Goal: Information Seeking & Learning: Learn about a topic

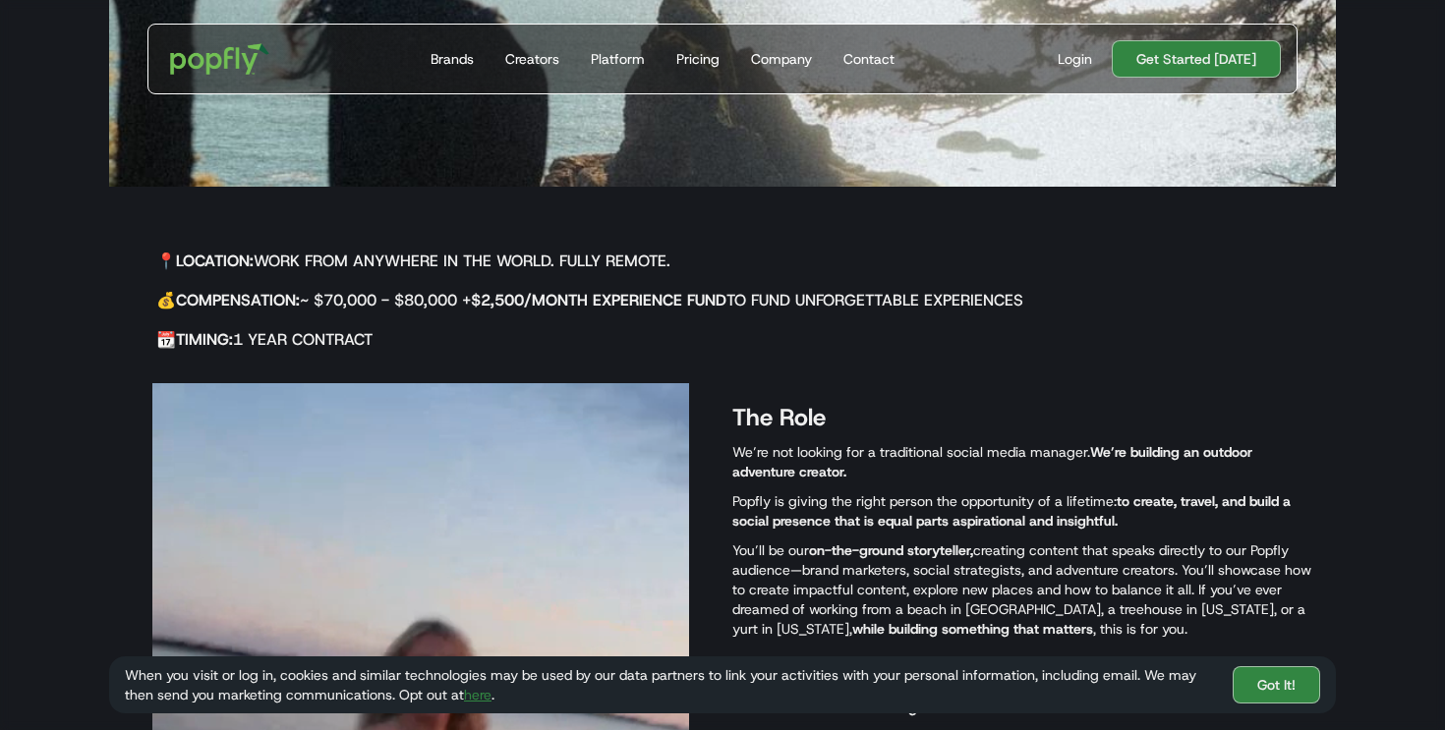
scroll to position [589, 0]
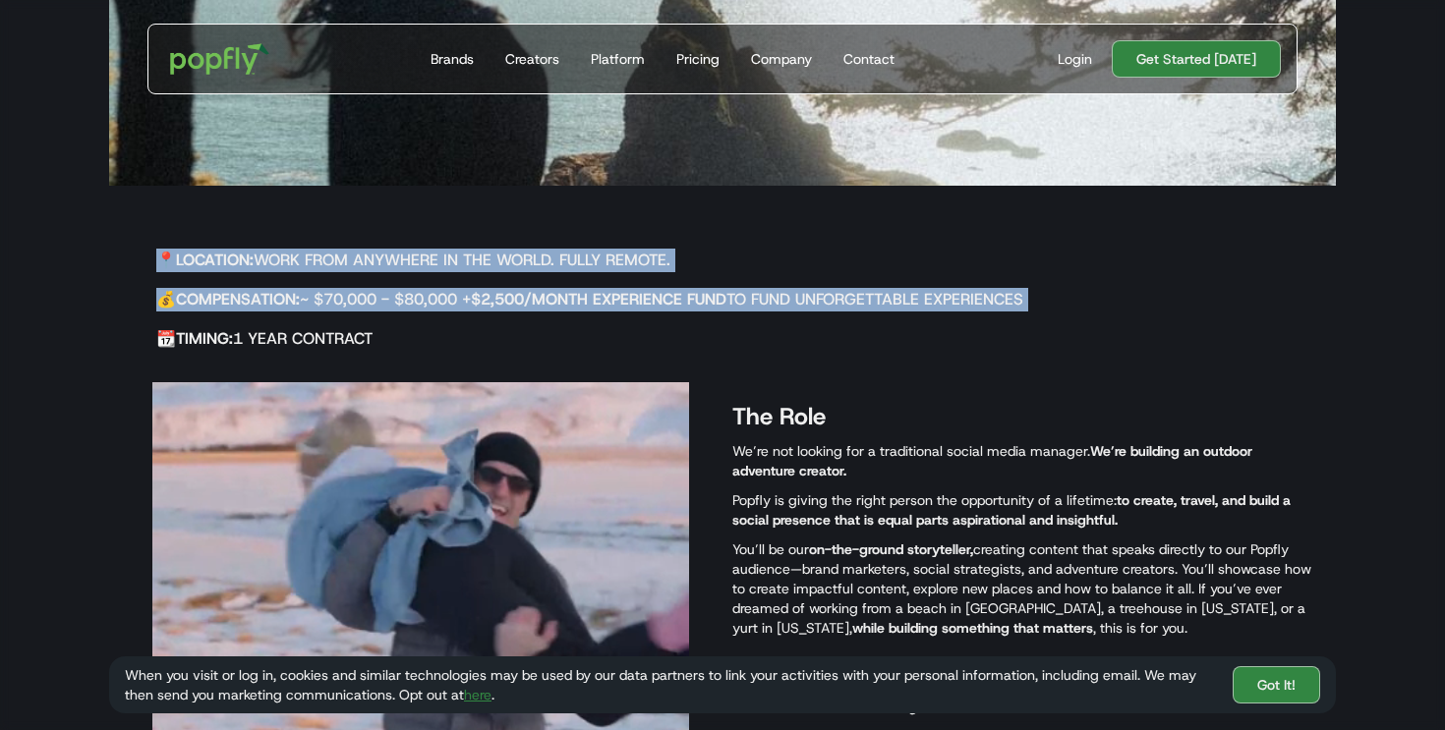
drag, startPoint x: 556, startPoint y: 214, endPoint x: 565, endPoint y: 317, distance: 103.6
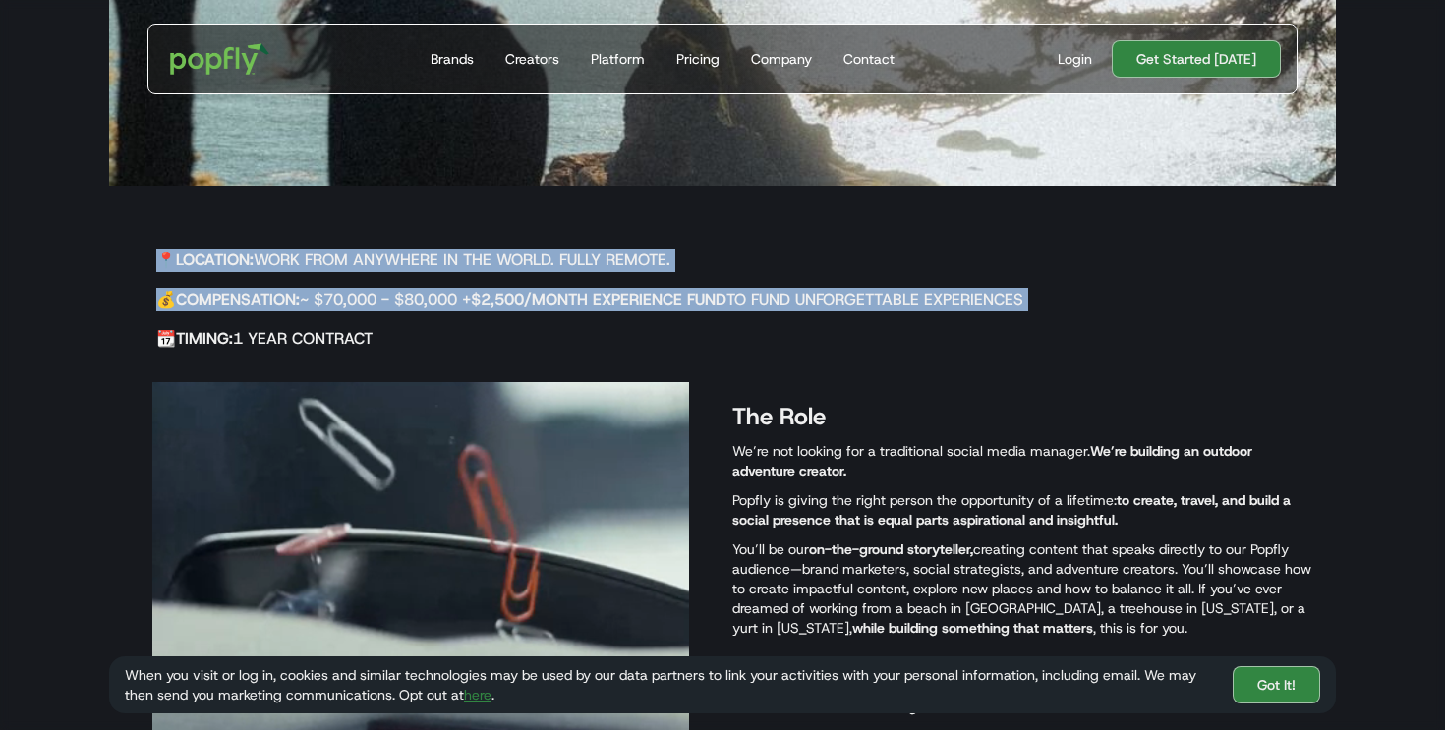
click at [565, 317] on div "📍 Location: Work from anywhere in the world. Fully remote. 💰 Compensation: ~ $7…" at bounding box center [580, 298] width 943 height 130
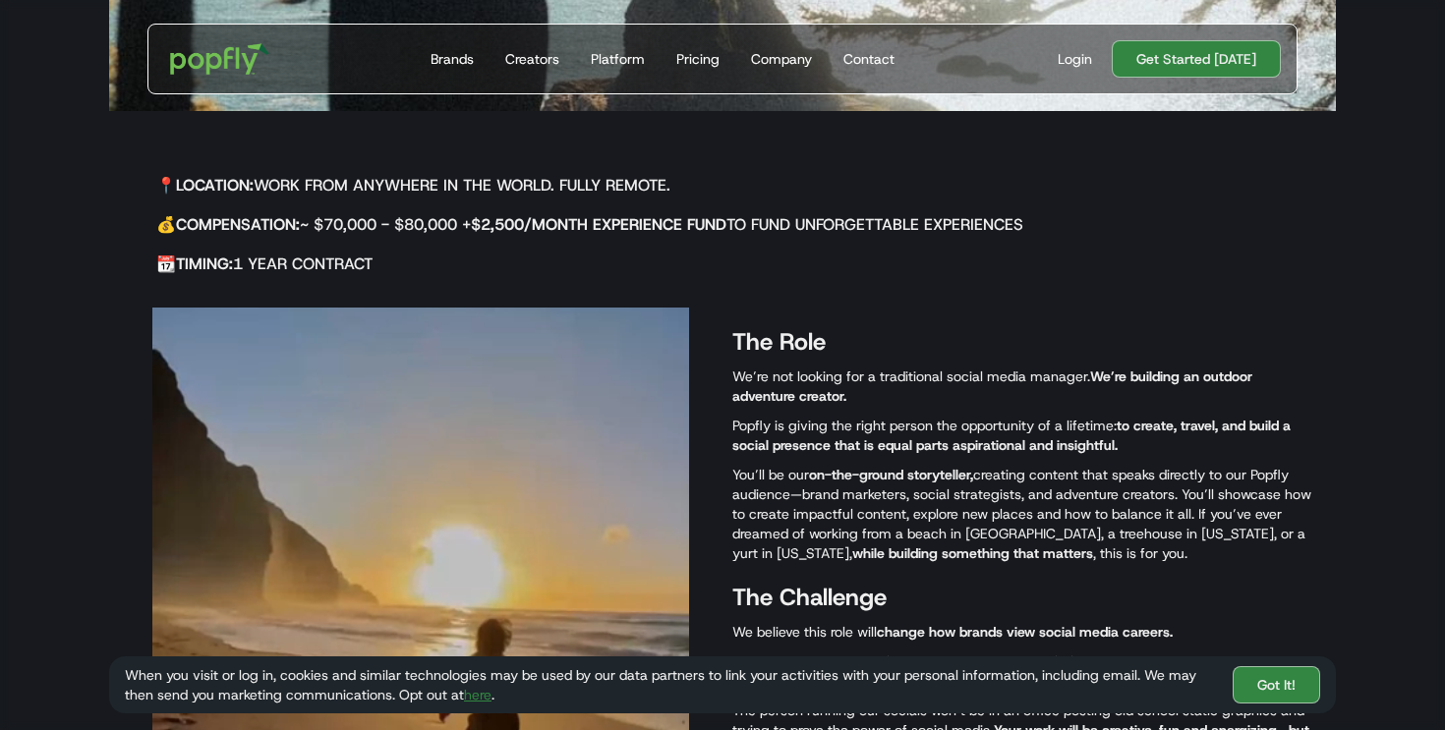
scroll to position [665, 0]
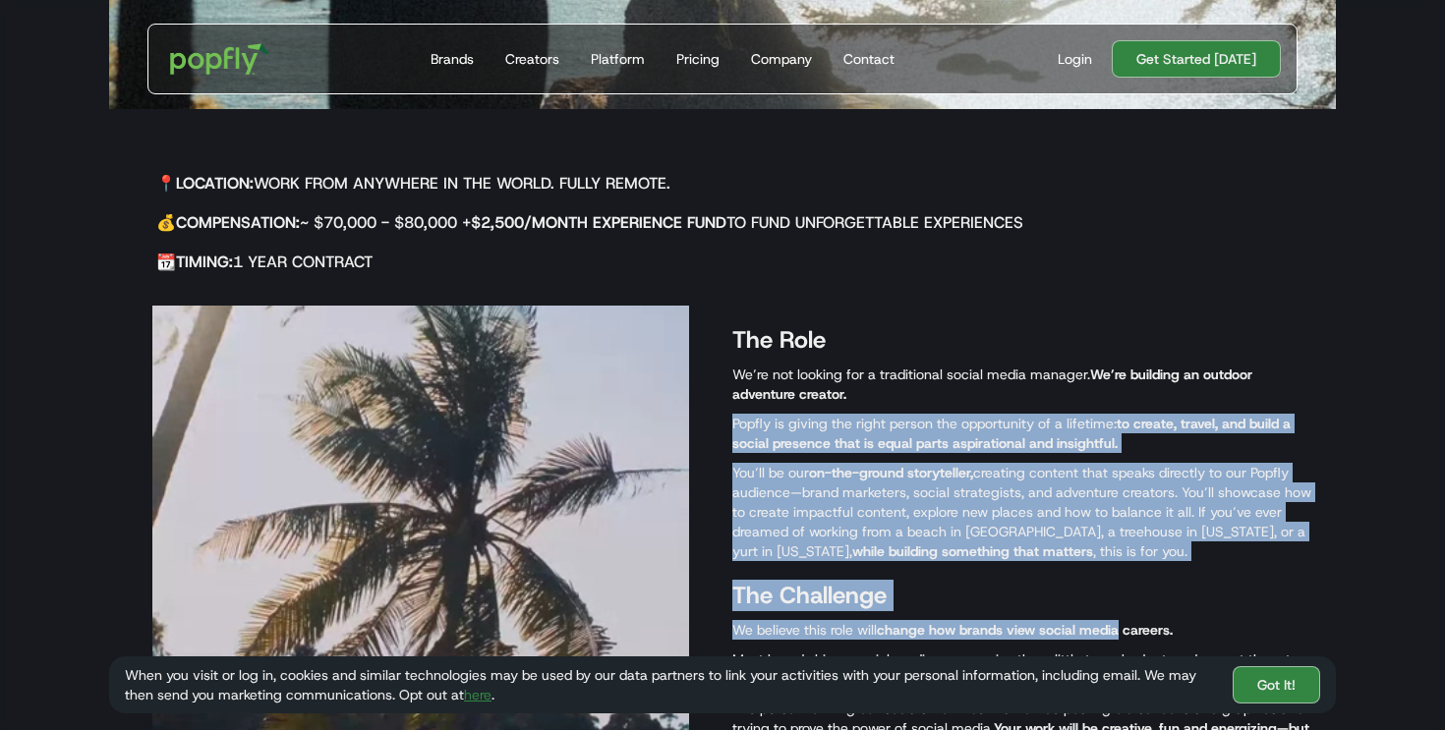
drag, startPoint x: 1130, startPoint y: 620, endPoint x: 963, endPoint y: 392, distance: 282.7
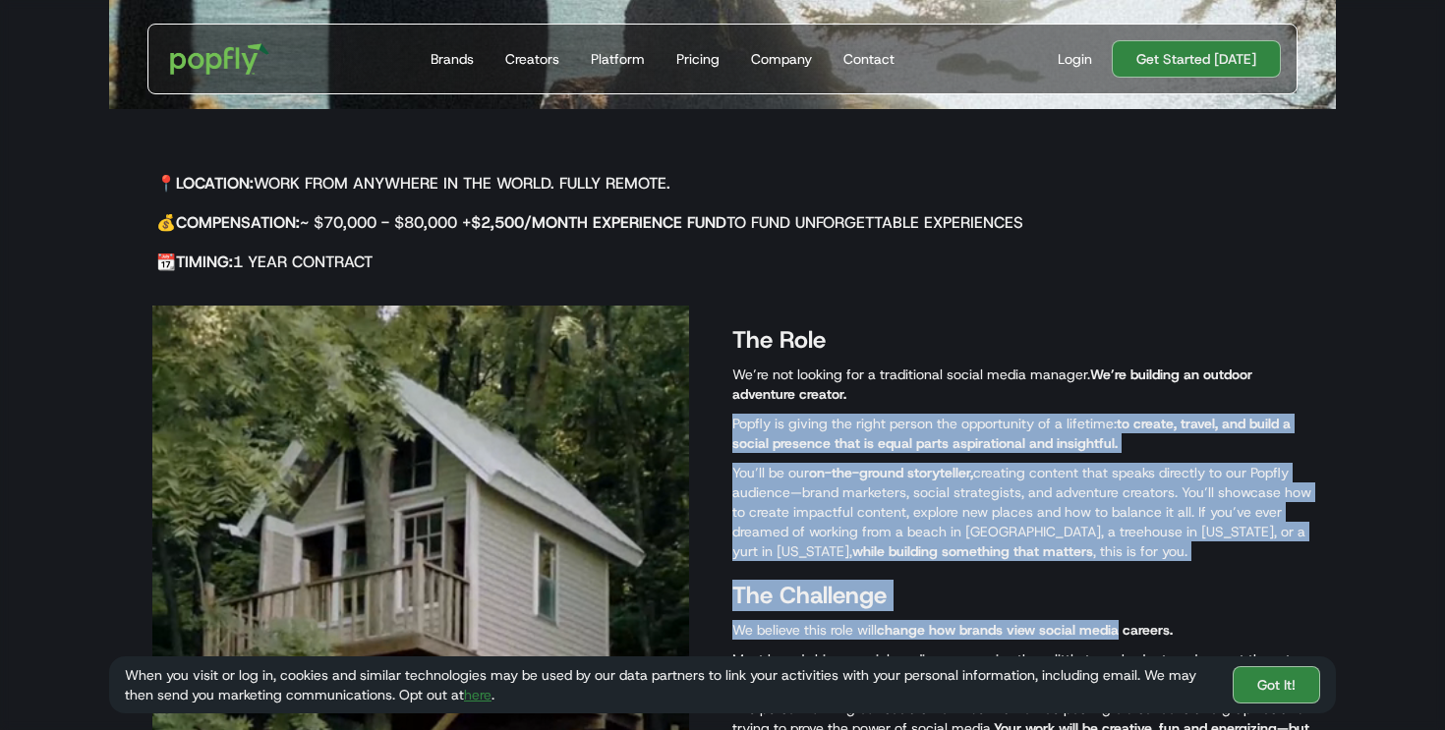
click at [963, 392] on div "The Role We’re not looking for a traditional social media manager. We’re buildi…" at bounding box center [1024, 639] width 584 height 666
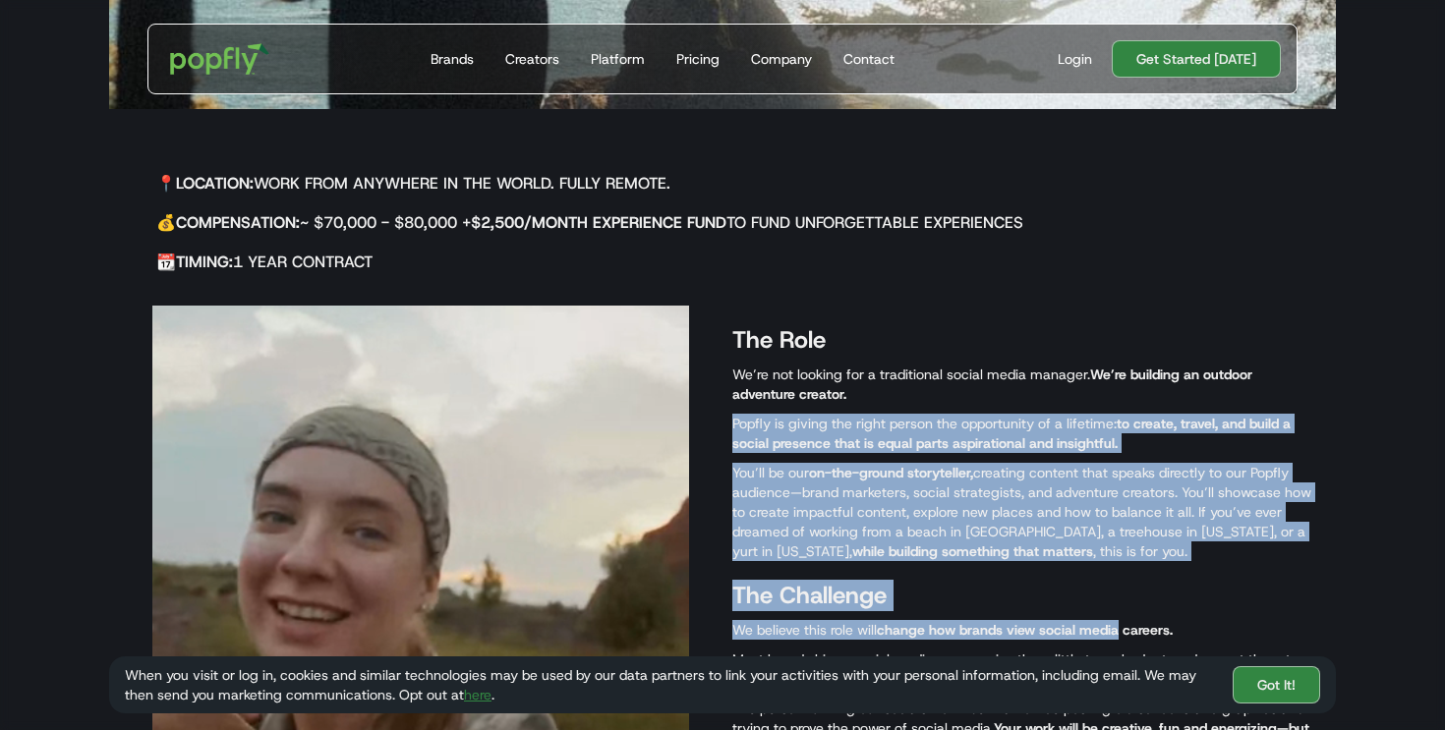
click at [963, 392] on p "We’re not looking for a traditional social media manager. We’re building an out…" at bounding box center [1024, 384] width 584 height 39
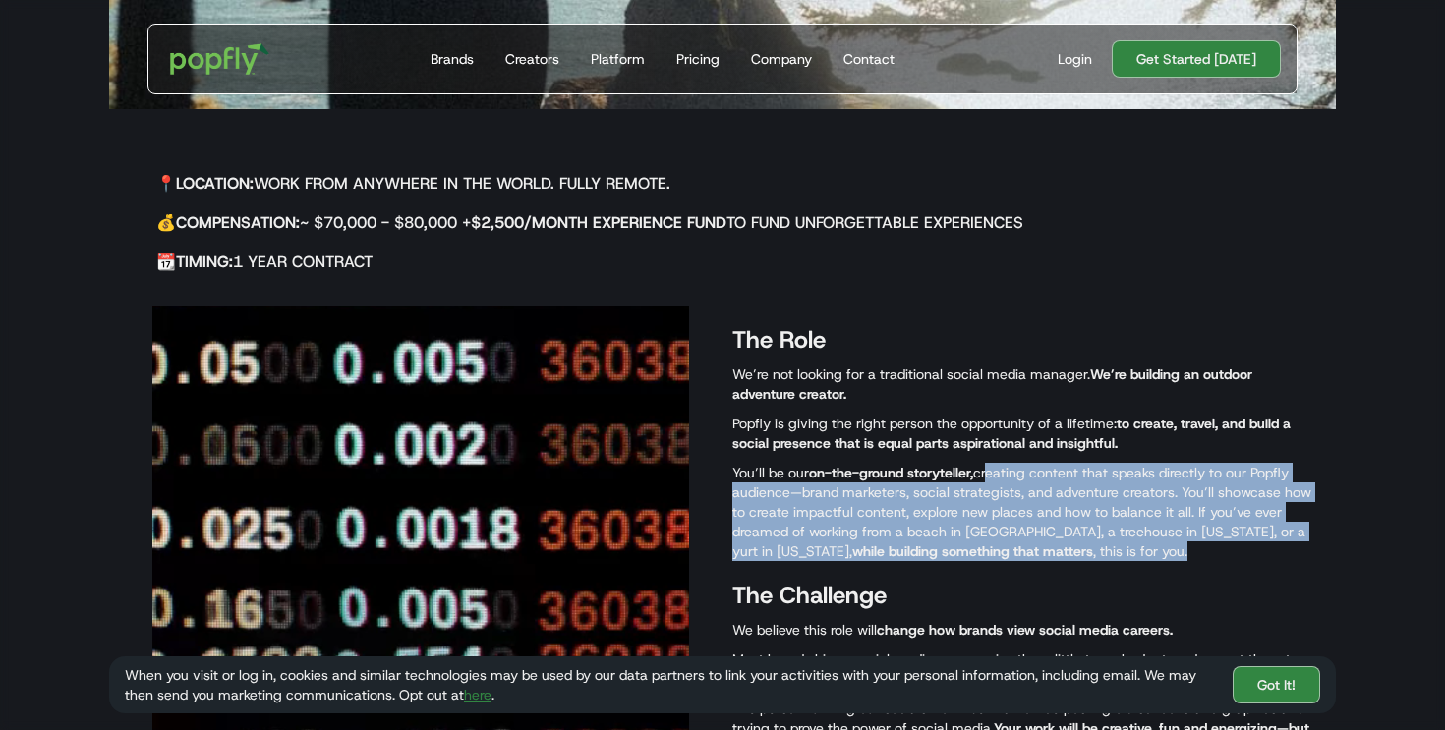
drag, startPoint x: 1074, startPoint y: 570, endPoint x: 987, endPoint y: 463, distance: 138.3
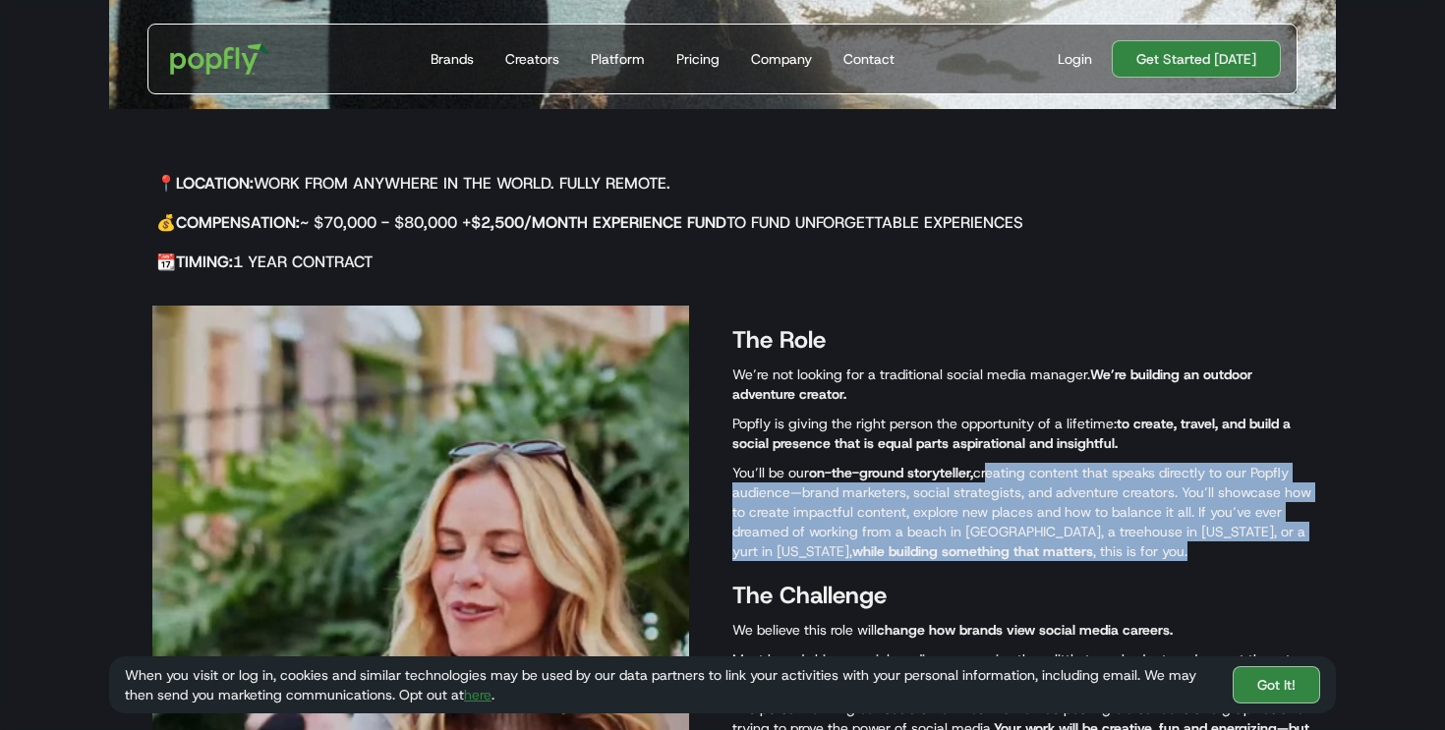
click at [988, 464] on div "The Role We’re not looking for a traditional social media manager. We’re buildi…" at bounding box center [1024, 639] width 584 height 666
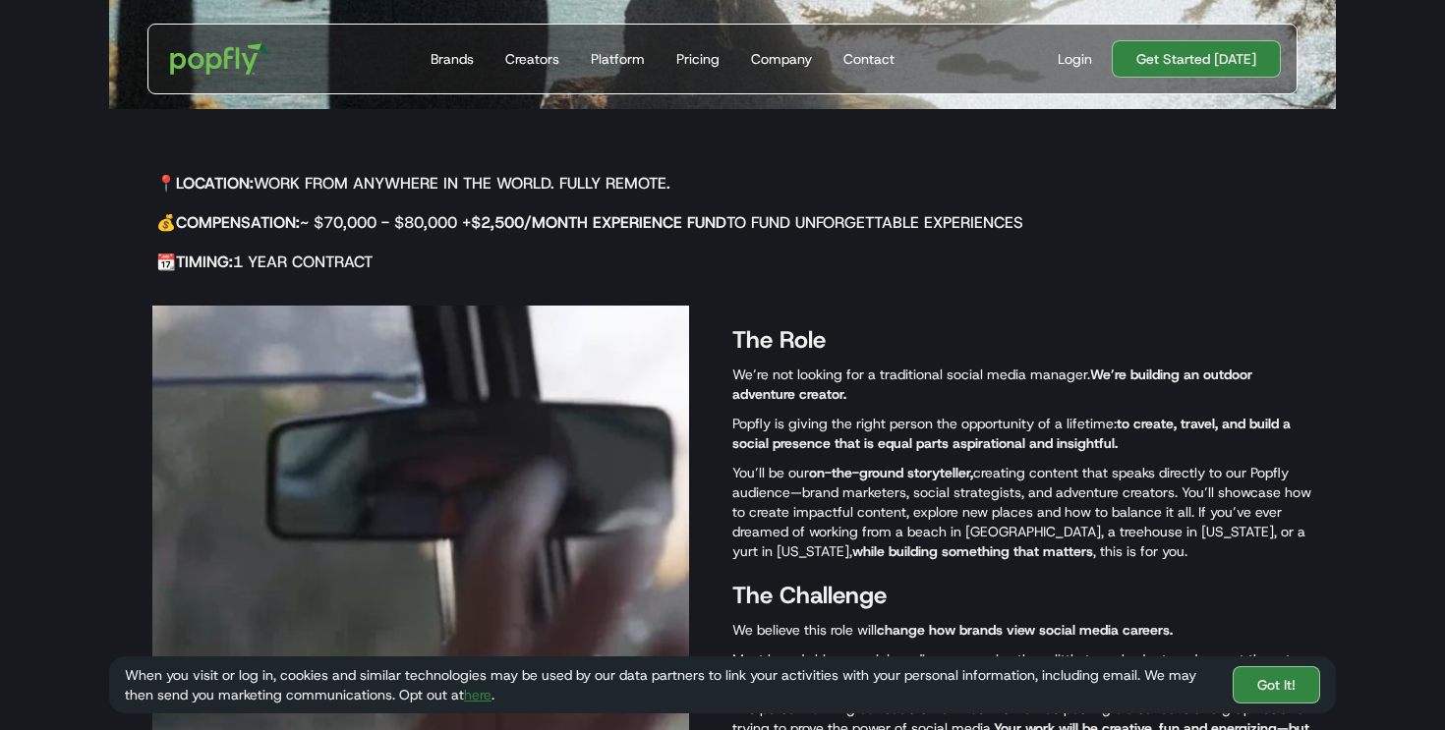
click at [993, 463] on p "You’ll be our on-the-ground storyteller, creating content that speaks directly …" at bounding box center [1024, 512] width 584 height 98
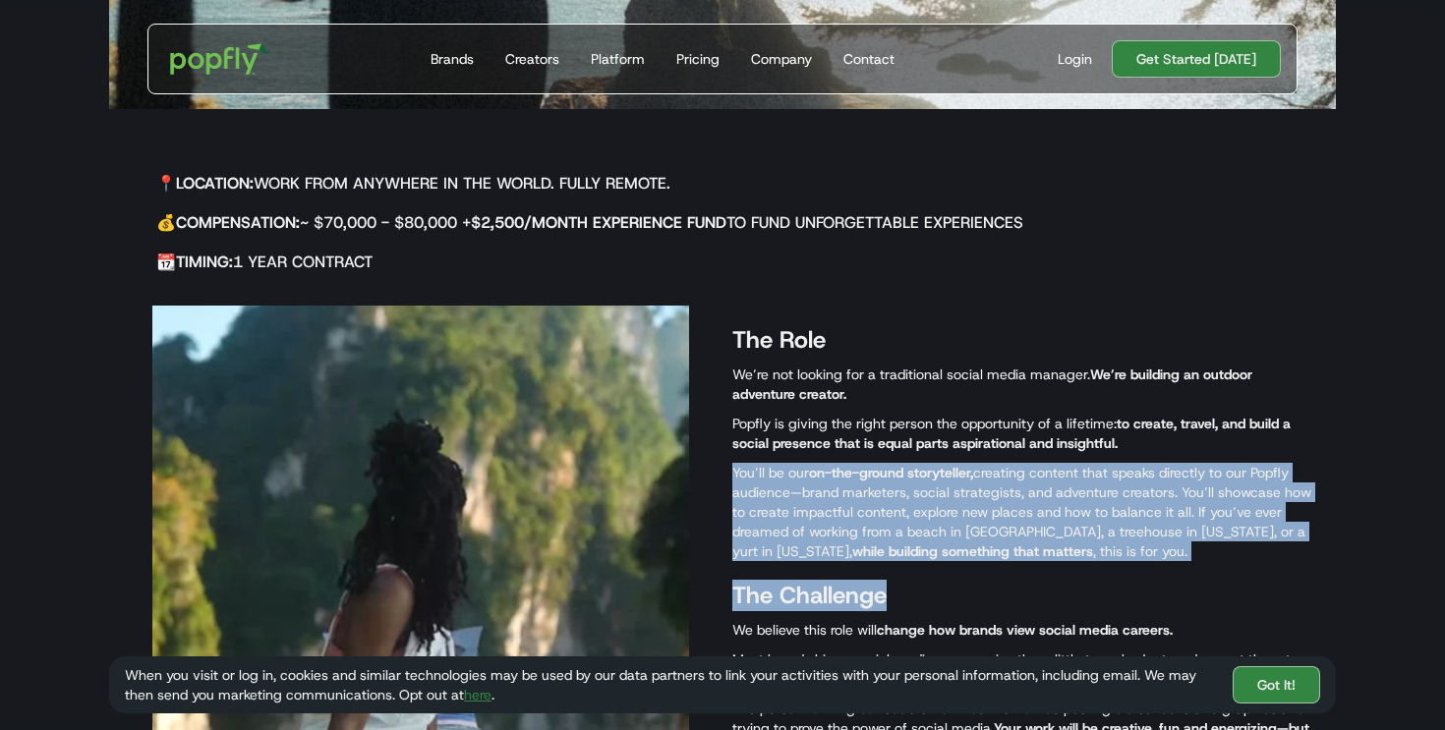
drag, startPoint x: 1110, startPoint y: 598, endPoint x: 1018, endPoint y: 459, distance: 166.8
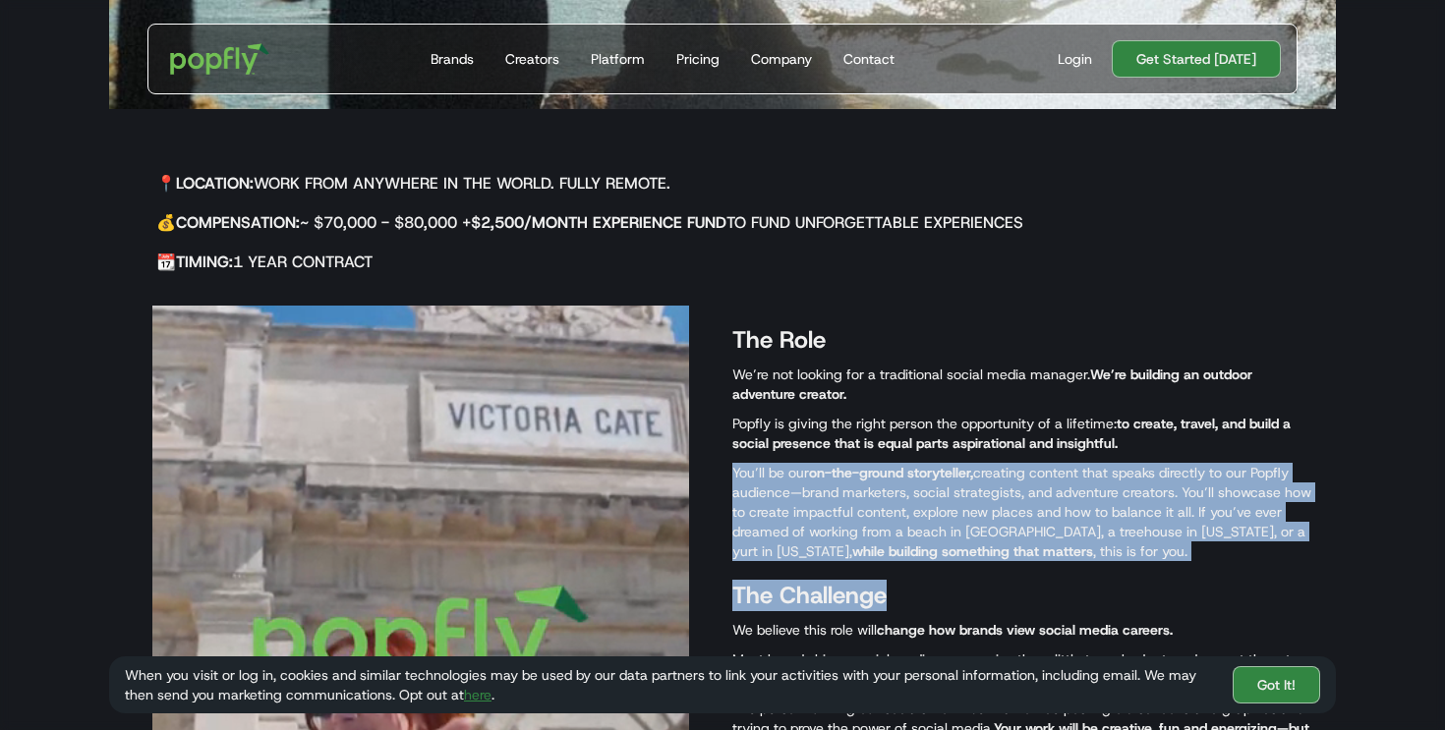
click at [1019, 459] on div "The Role We’re not looking for a traditional social media manager. We’re buildi…" at bounding box center [1024, 639] width 584 height 666
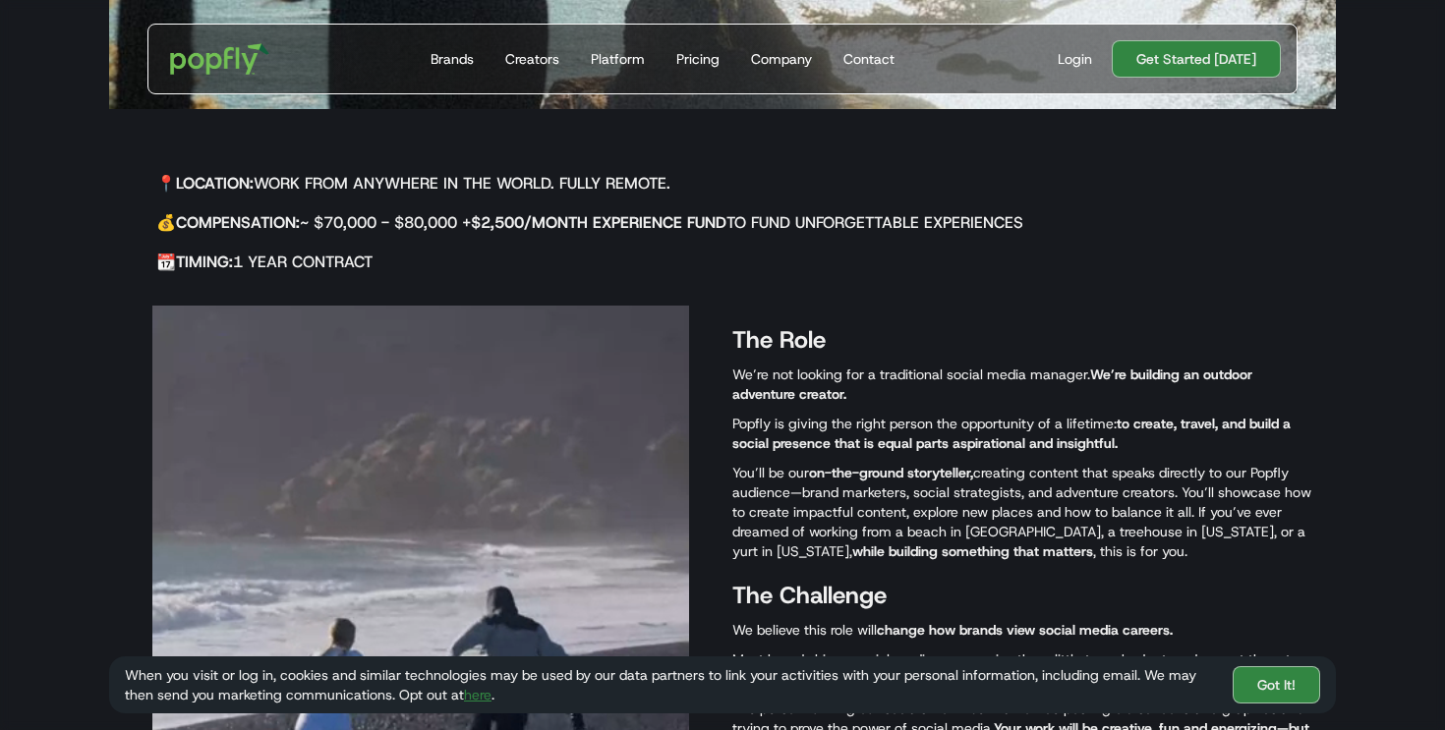
click at [1100, 555] on p "You’ll be our on-the-ground storyteller, creating content that speaks directly …" at bounding box center [1024, 512] width 584 height 98
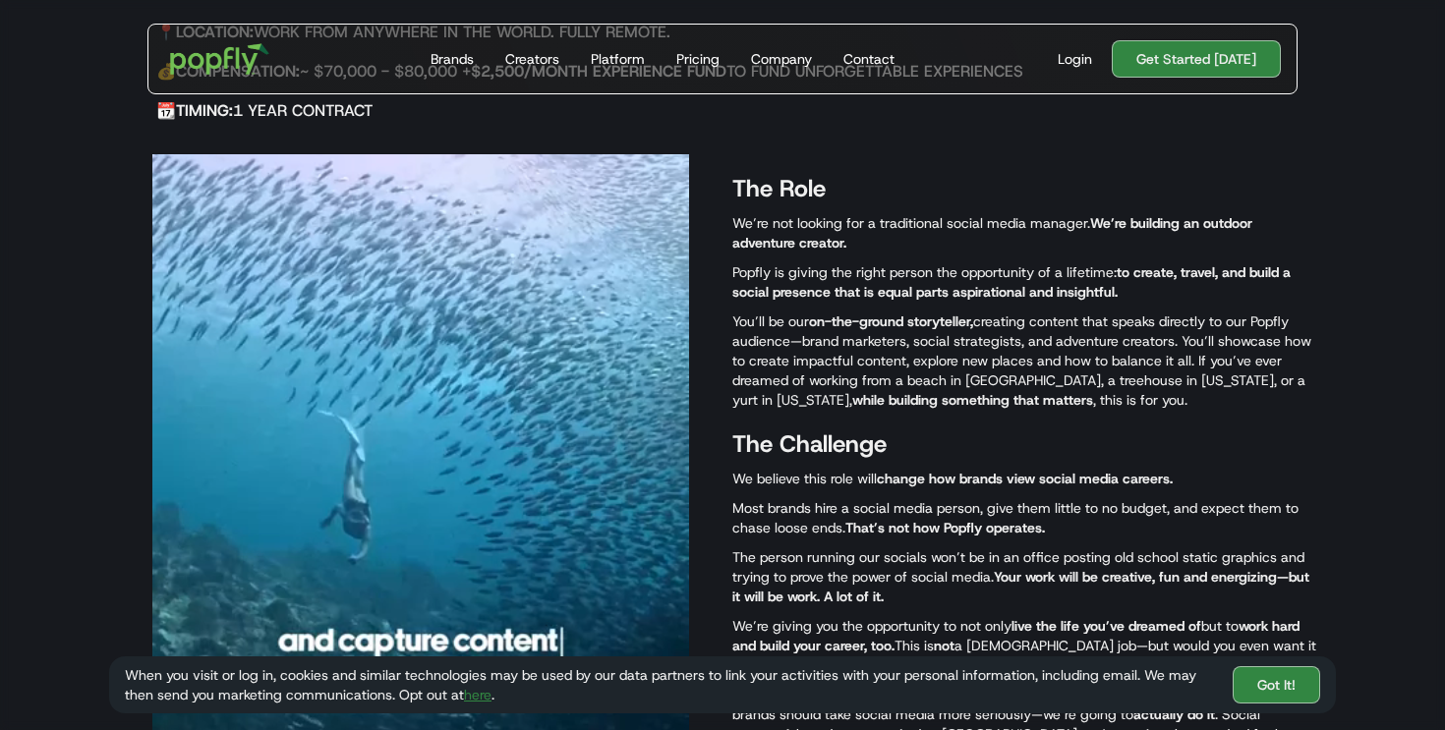
scroll to position [818, 0]
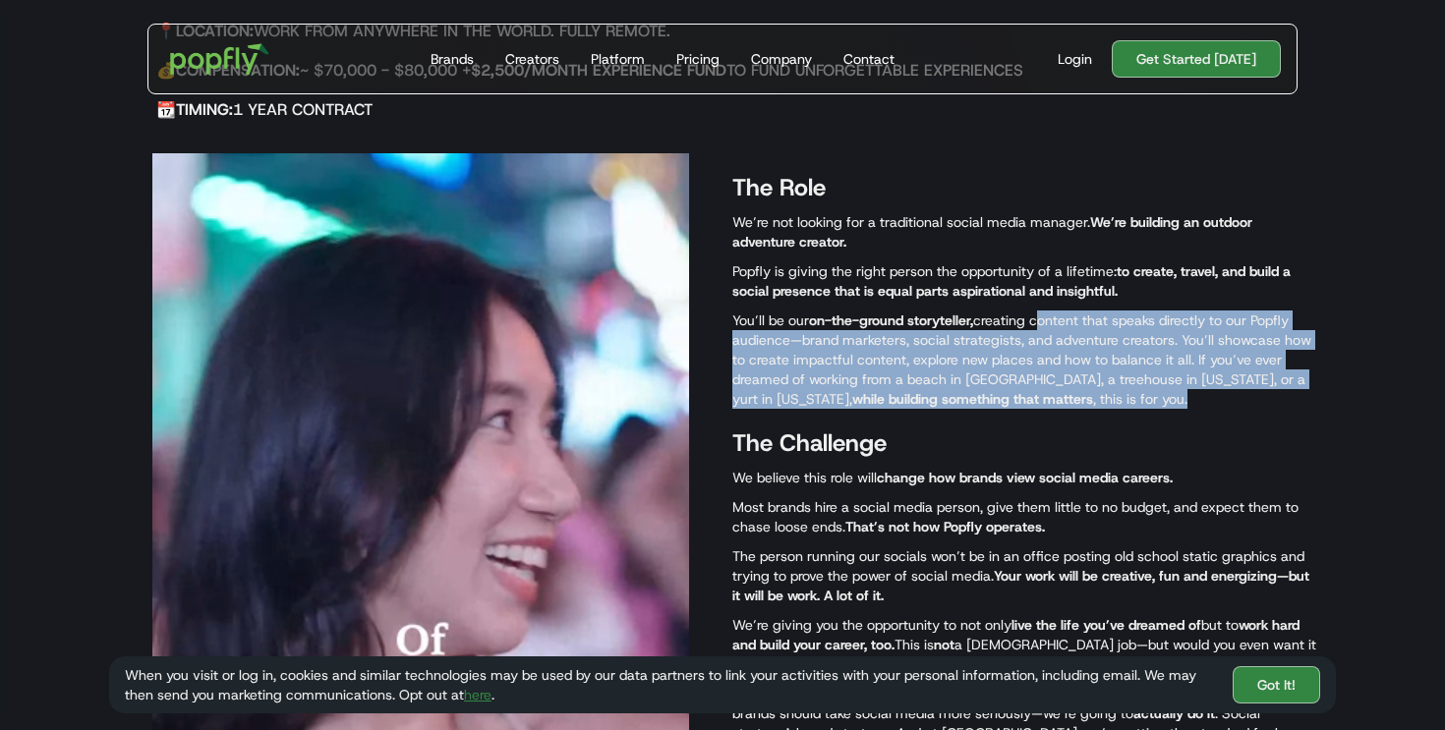
drag, startPoint x: 1252, startPoint y: 426, endPoint x: 1039, endPoint y: 318, distance: 238.6
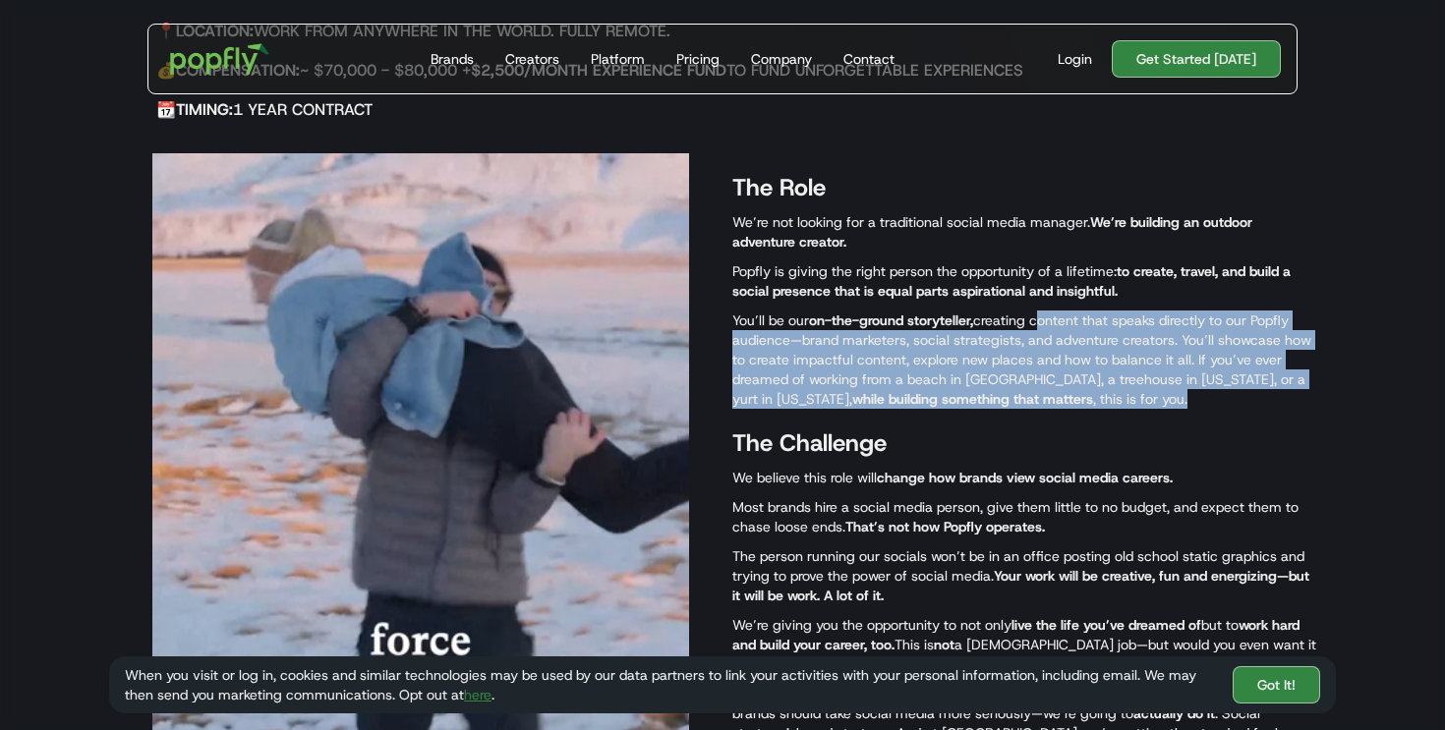
click at [1039, 318] on div "The Role We’re not looking for a traditional social media manager. We’re buildi…" at bounding box center [1024, 486] width 584 height 666
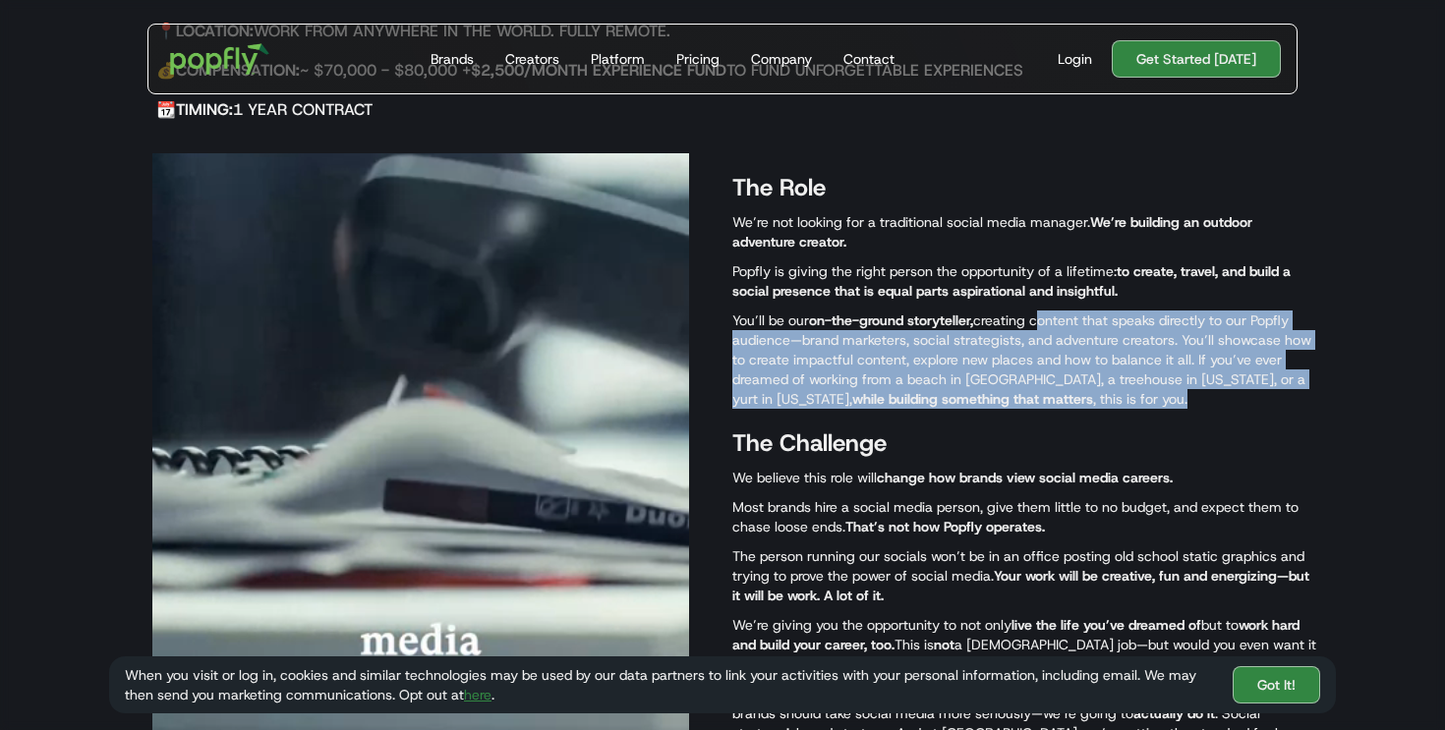
click at [1039, 318] on p "You’ll be our on-the-ground storyteller, creating content that speaks directly …" at bounding box center [1024, 360] width 584 height 98
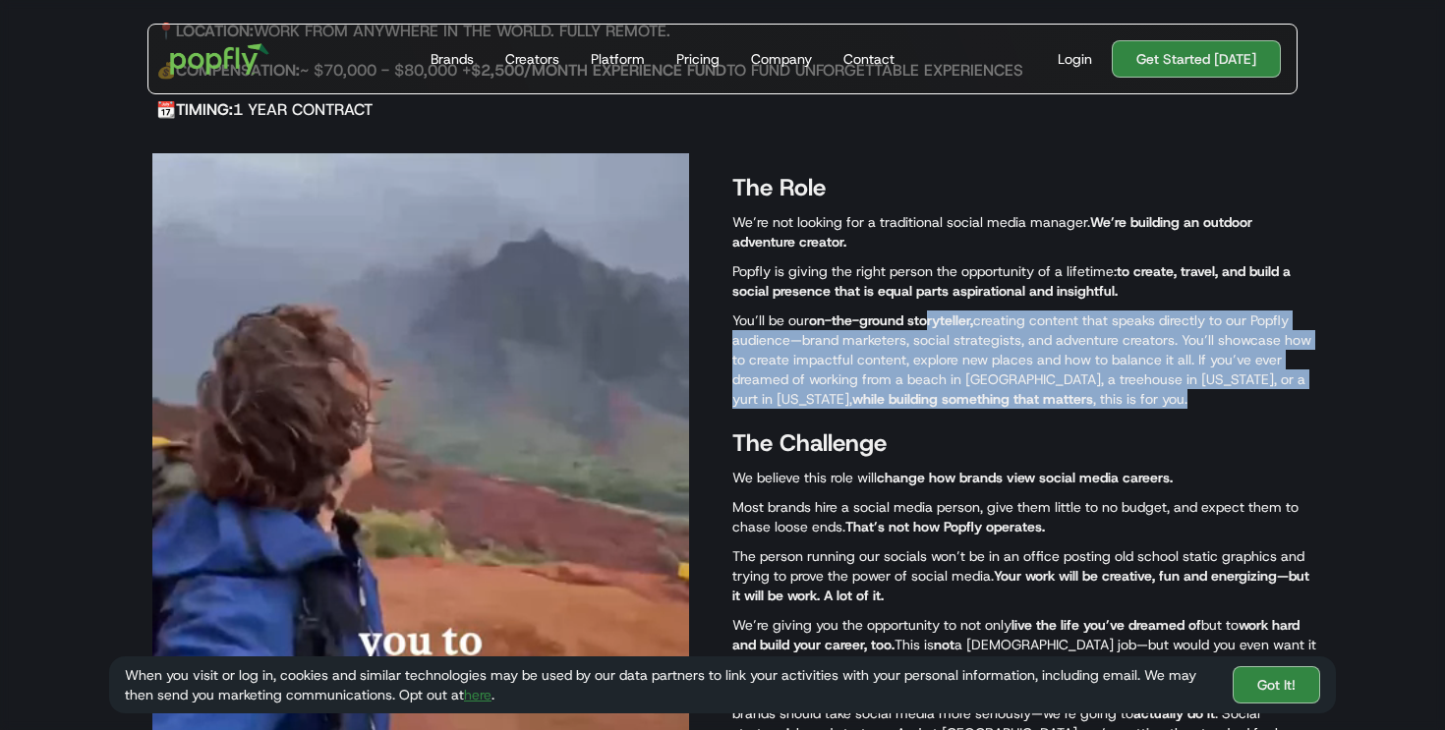
drag, startPoint x: 1054, startPoint y: 411, endPoint x: 925, endPoint y: 309, distance: 164.4
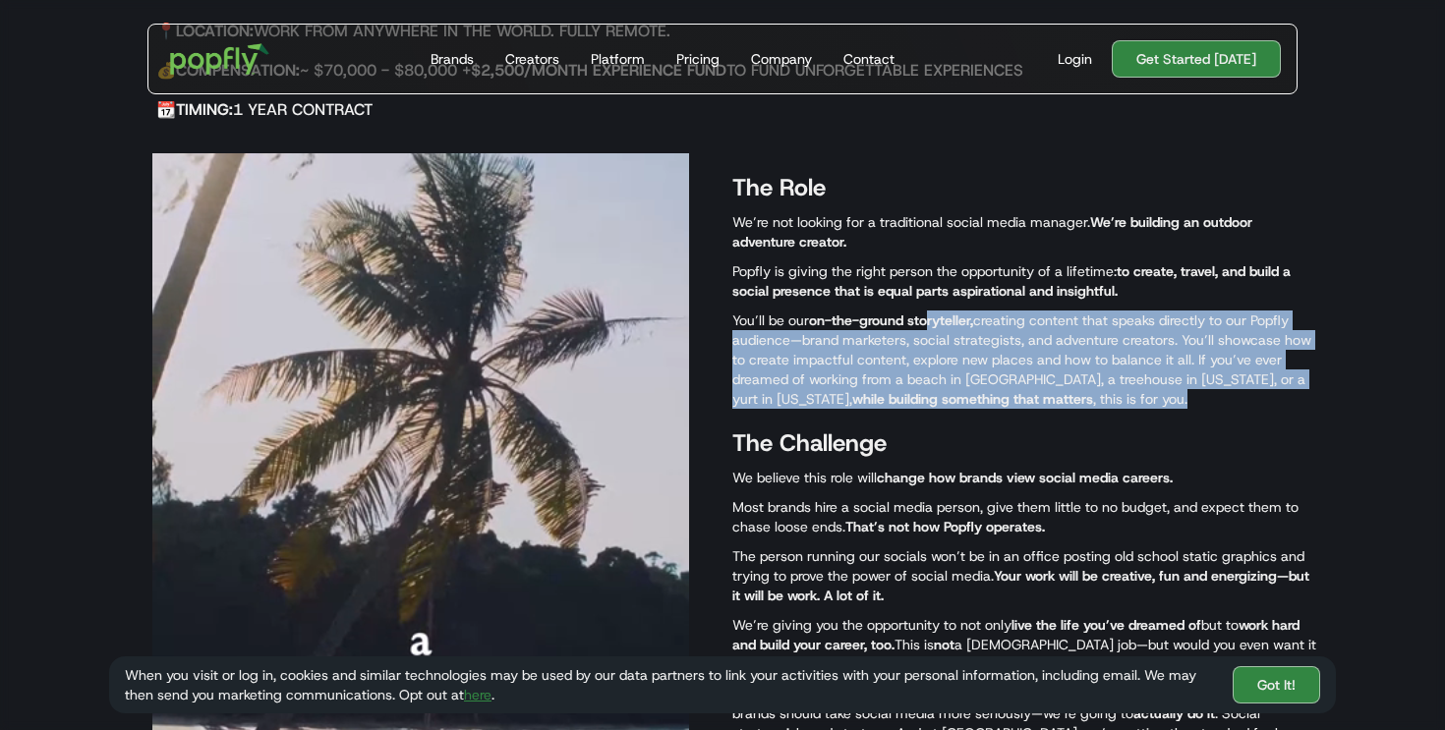
click at [926, 310] on div "The Role We’re not looking for a traditional social media manager. We’re buildi…" at bounding box center [1024, 486] width 584 height 666
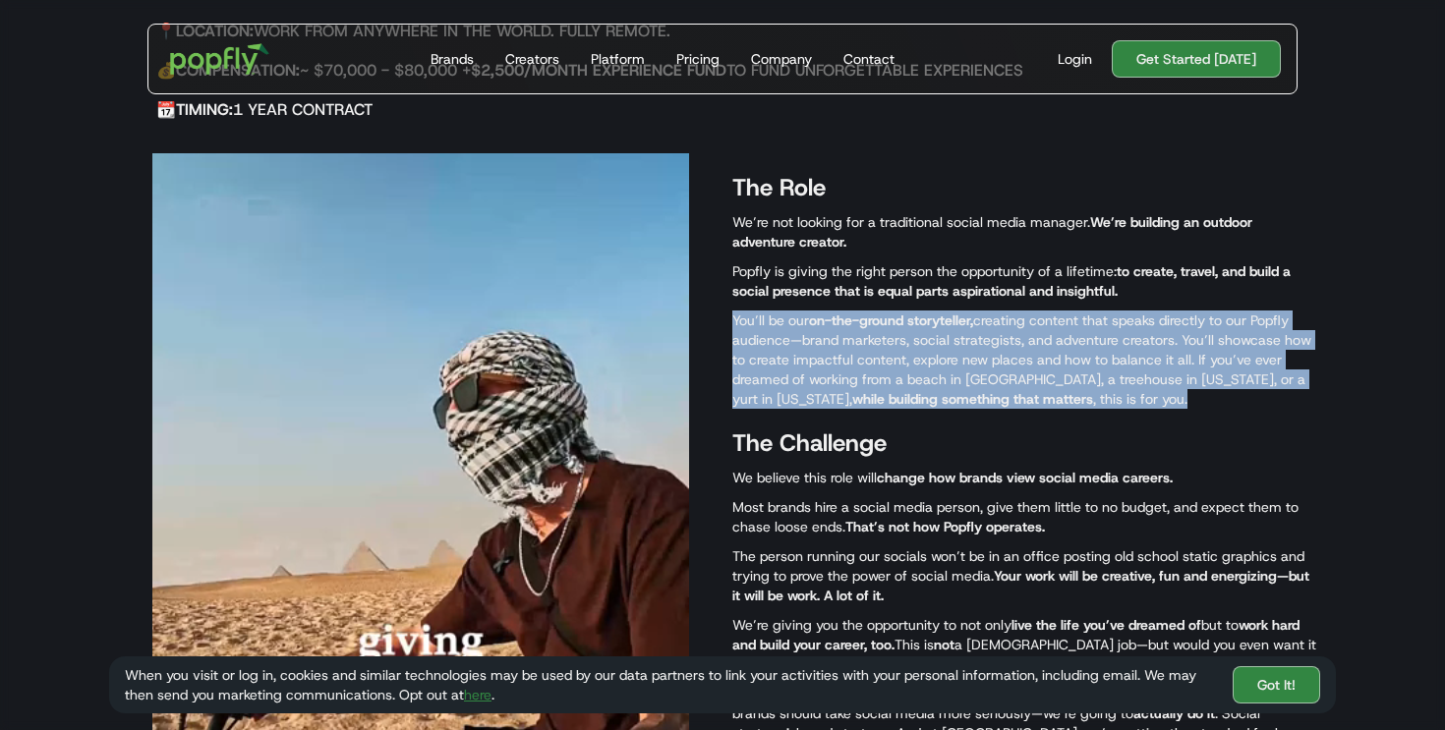
click at [925, 309] on div "The Role We’re not looking for a traditional social media manager. We’re buildi…" at bounding box center [1024, 486] width 584 height 666
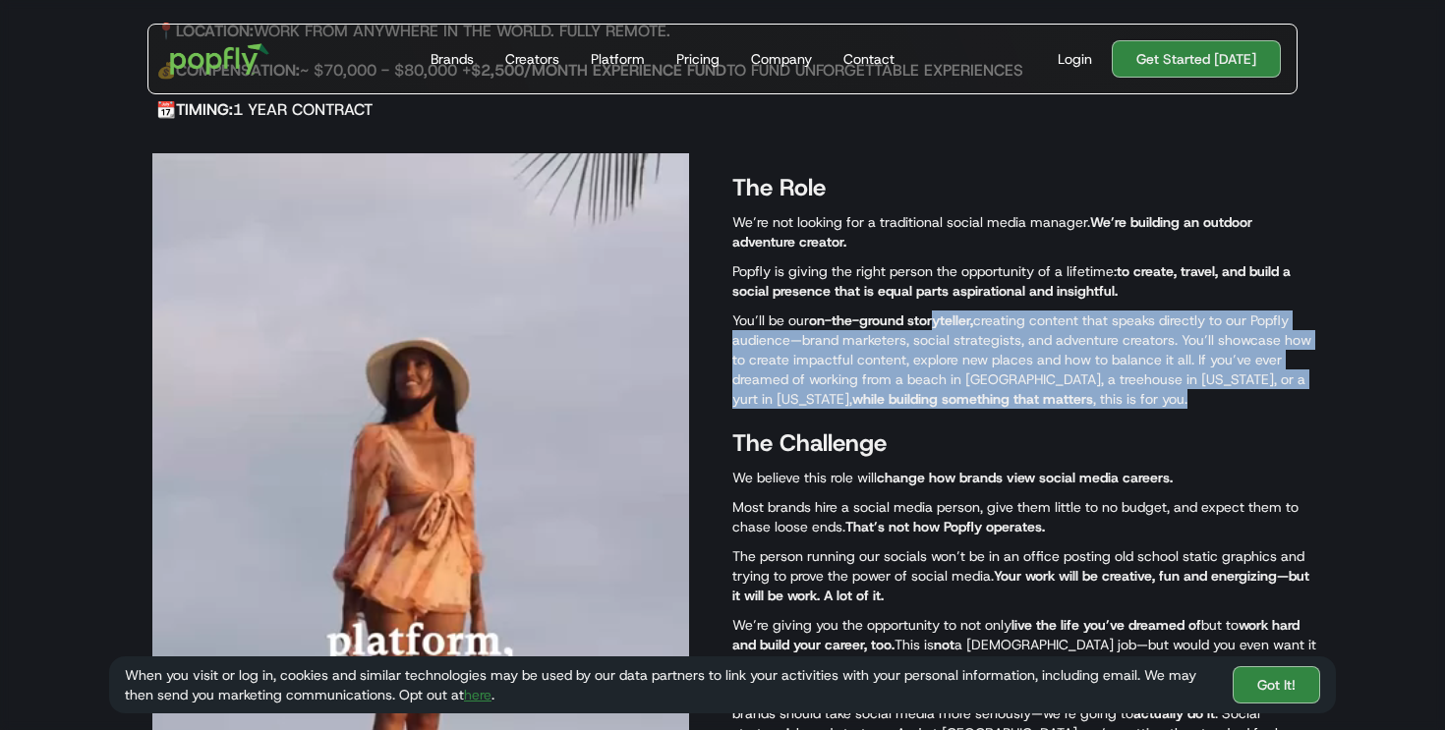
drag, startPoint x: 936, startPoint y: 313, endPoint x: 1153, endPoint y: 399, distance: 233.4
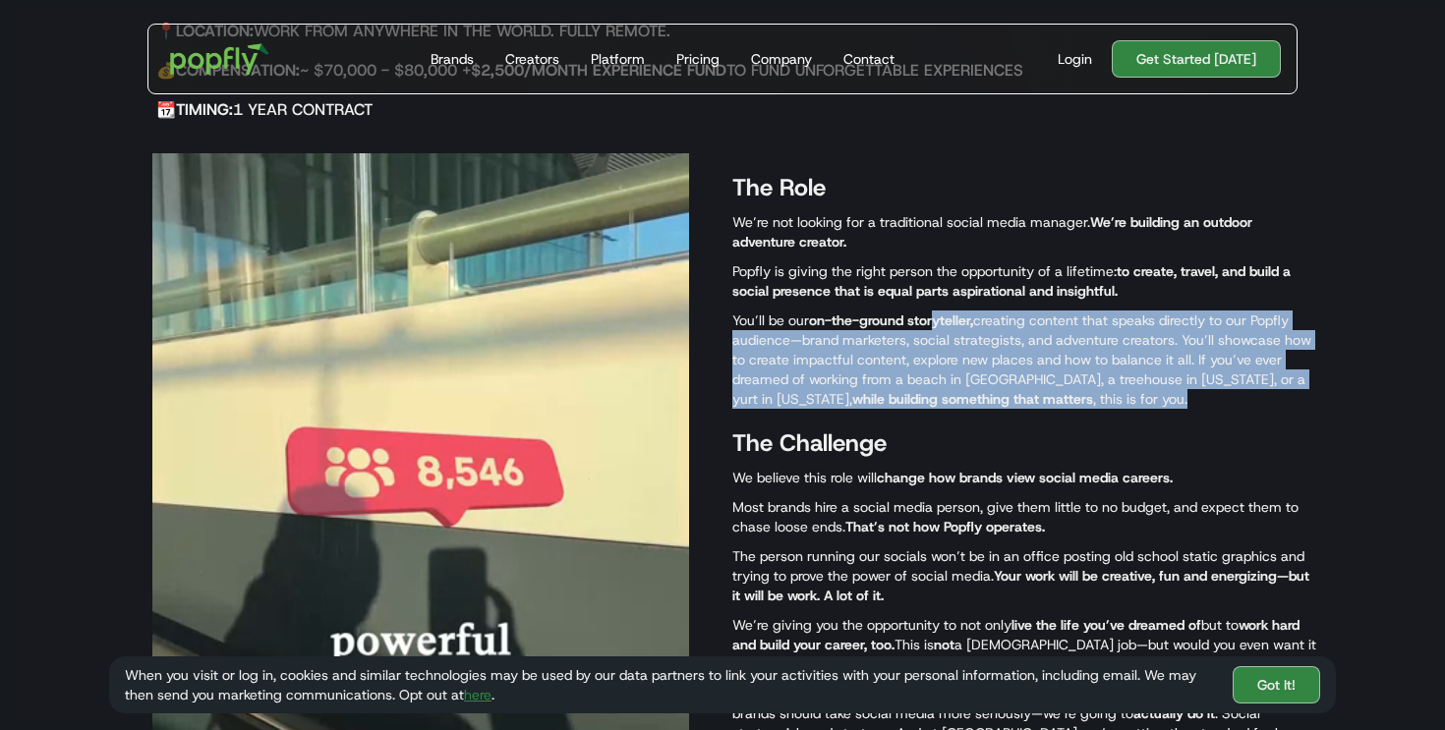
click at [1153, 399] on p "You’ll be our on-the-ground storyteller, creating content that speaks directly …" at bounding box center [1024, 360] width 584 height 98
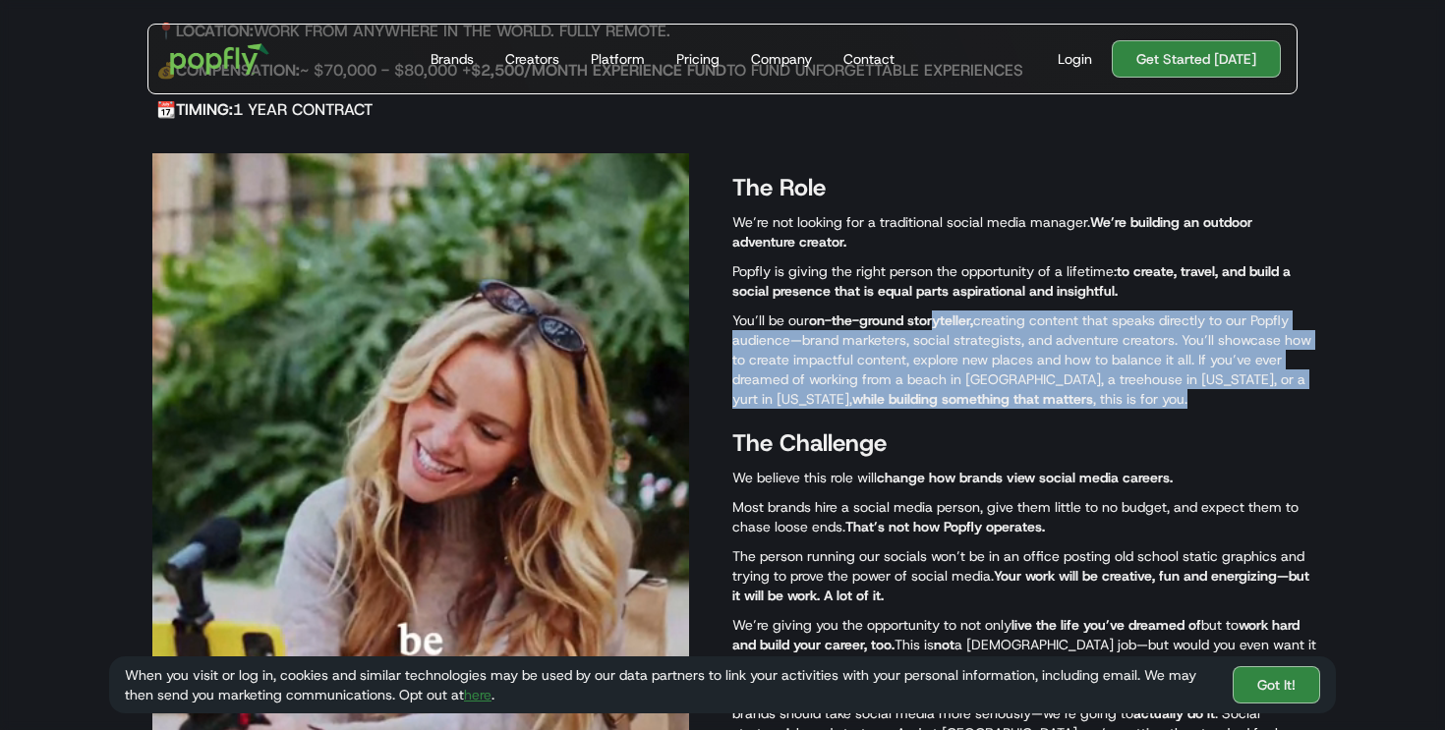
click at [1153, 399] on p "You’ll be our on-the-ground storyteller, creating content that speaks directly …" at bounding box center [1024, 360] width 584 height 98
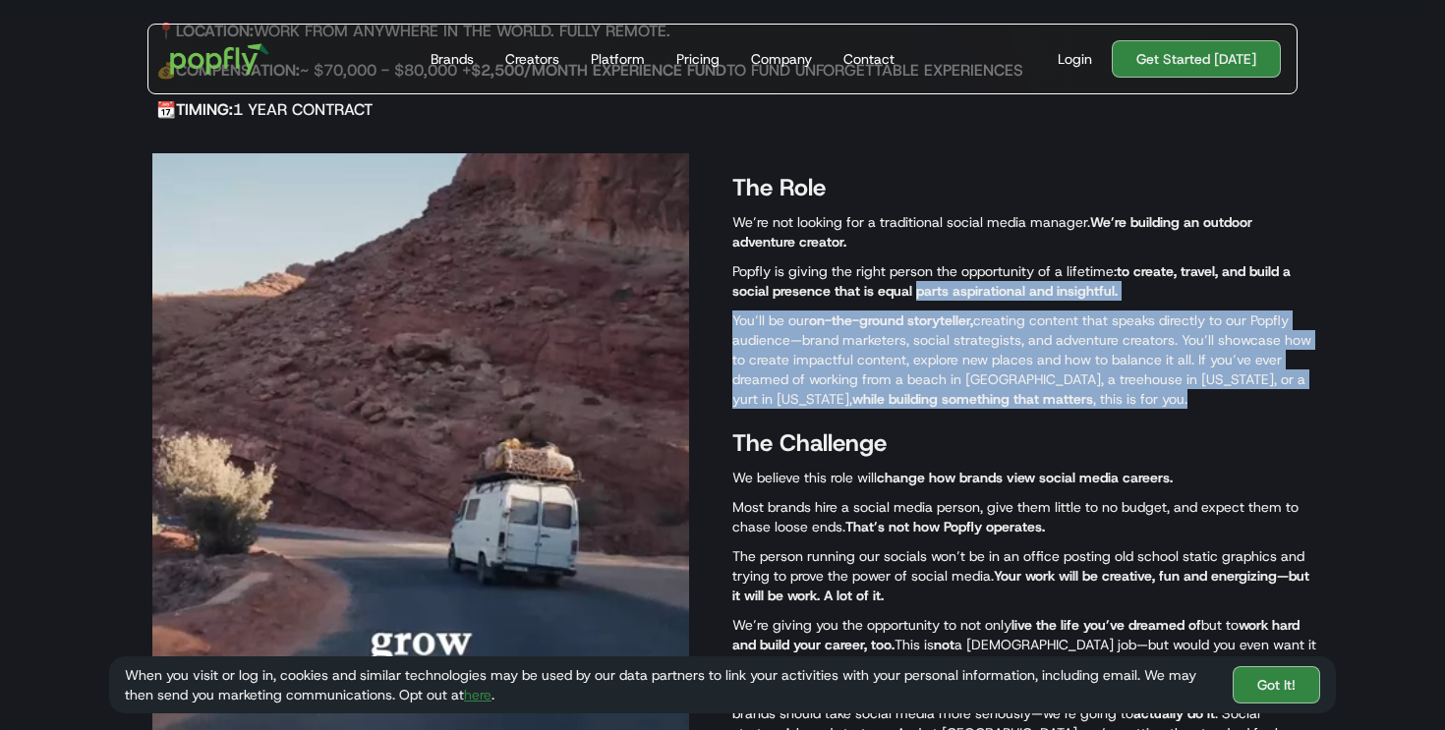
drag, startPoint x: 1153, startPoint y: 399, endPoint x: 939, endPoint y: 294, distance: 238.7
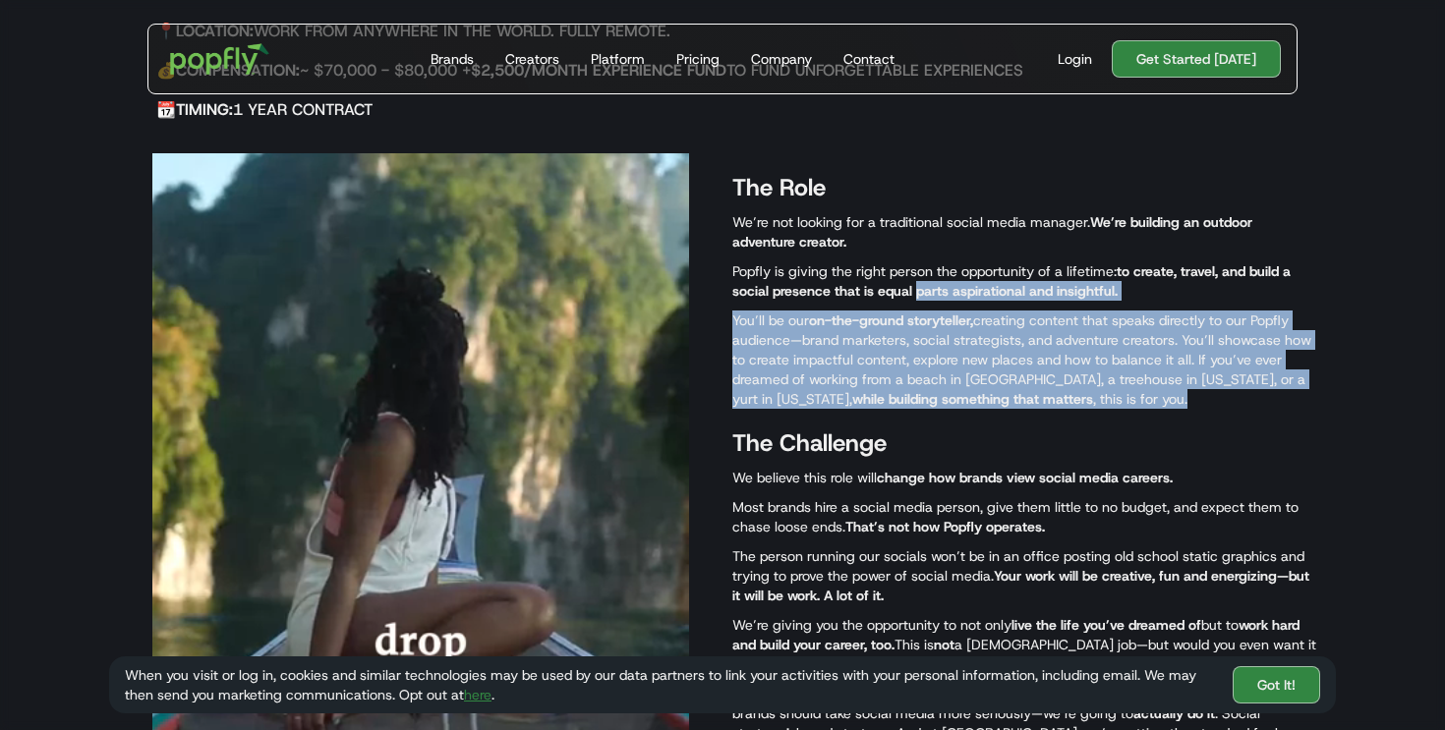
click at [939, 294] on div "The Role We’re not looking for a traditional social media manager. We’re buildi…" at bounding box center [1024, 486] width 584 height 666
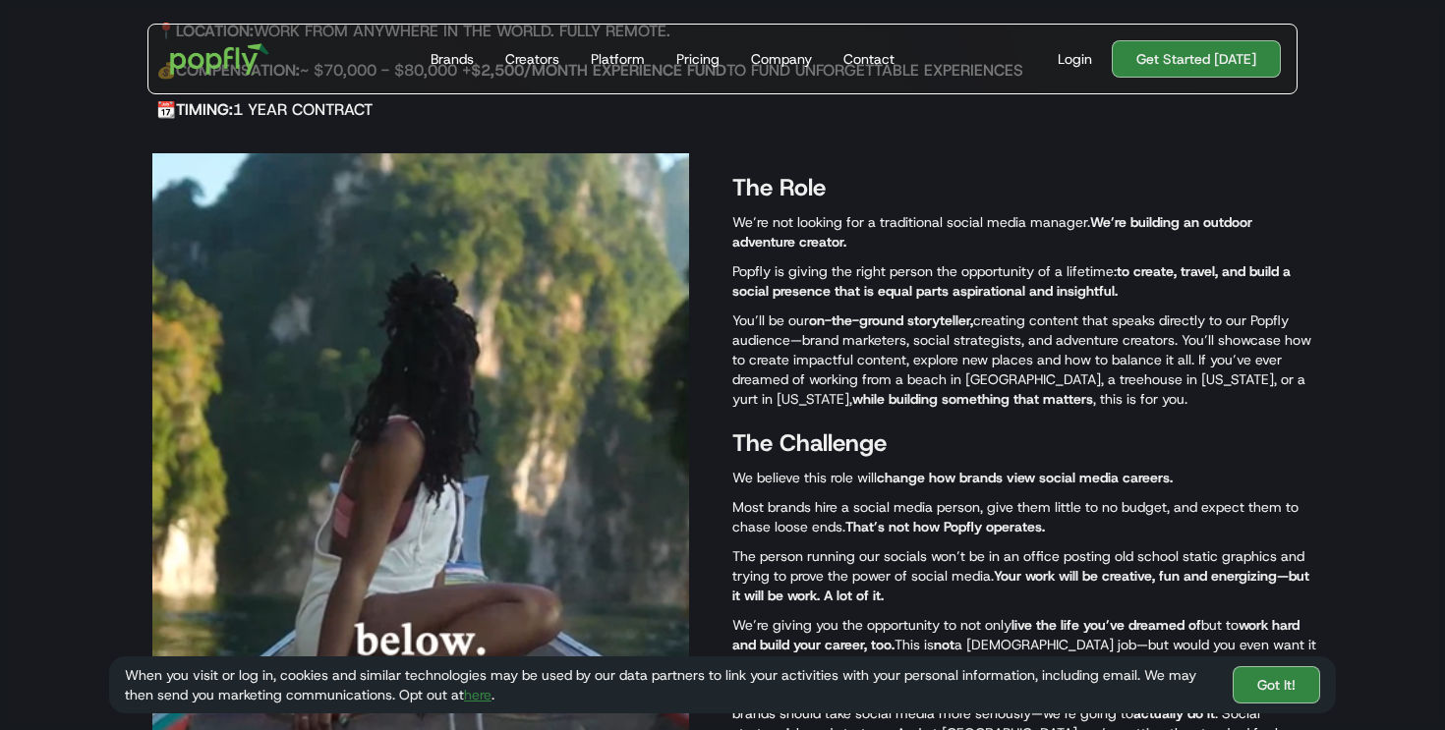
click at [952, 344] on p "You’ll be our on-the-ground storyteller, creating content that speaks directly …" at bounding box center [1024, 360] width 584 height 98
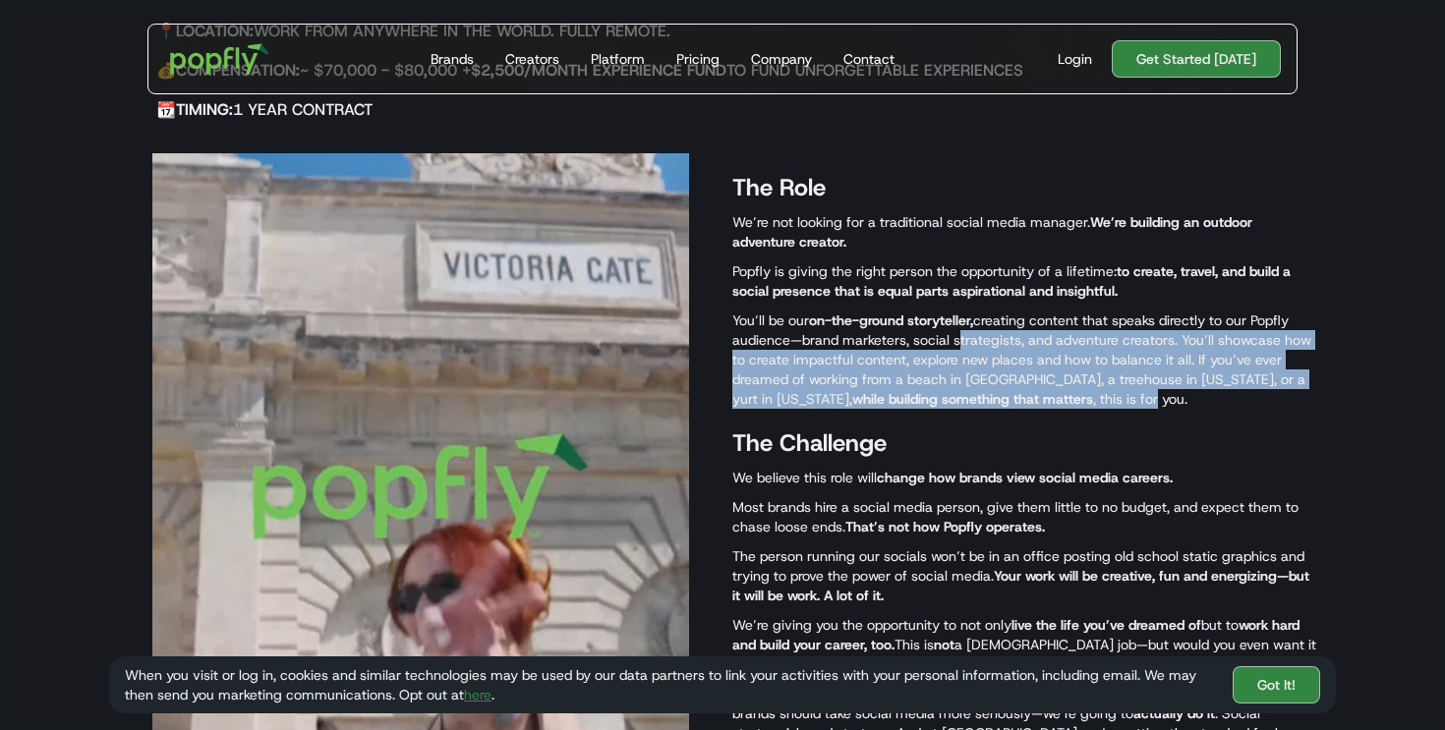
drag, startPoint x: 951, startPoint y: 344, endPoint x: 1028, endPoint y: 395, distance: 92.1
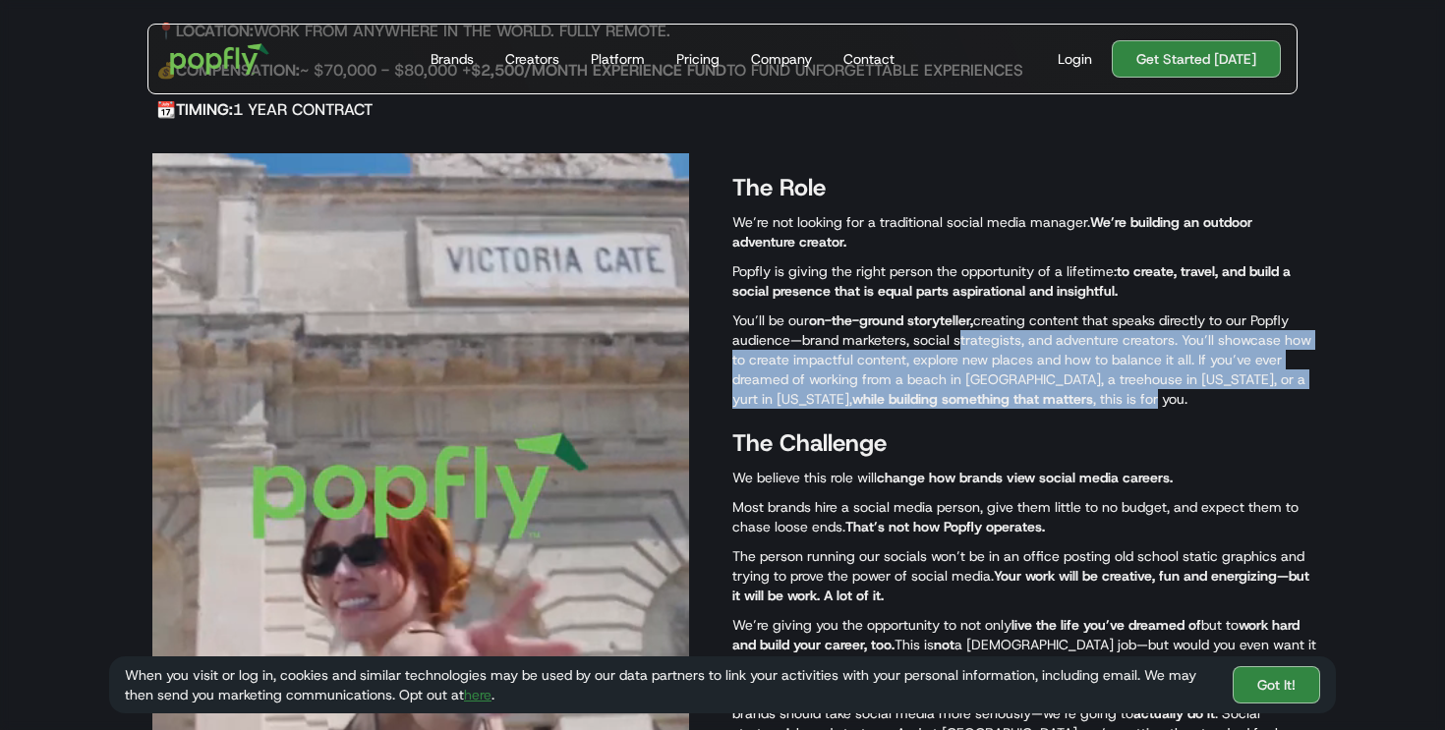
click at [1029, 395] on p "You’ll be our on-the-ground storyteller, creating content that speaks directly …" at bounding box center [1024, 360] width 584 height 98
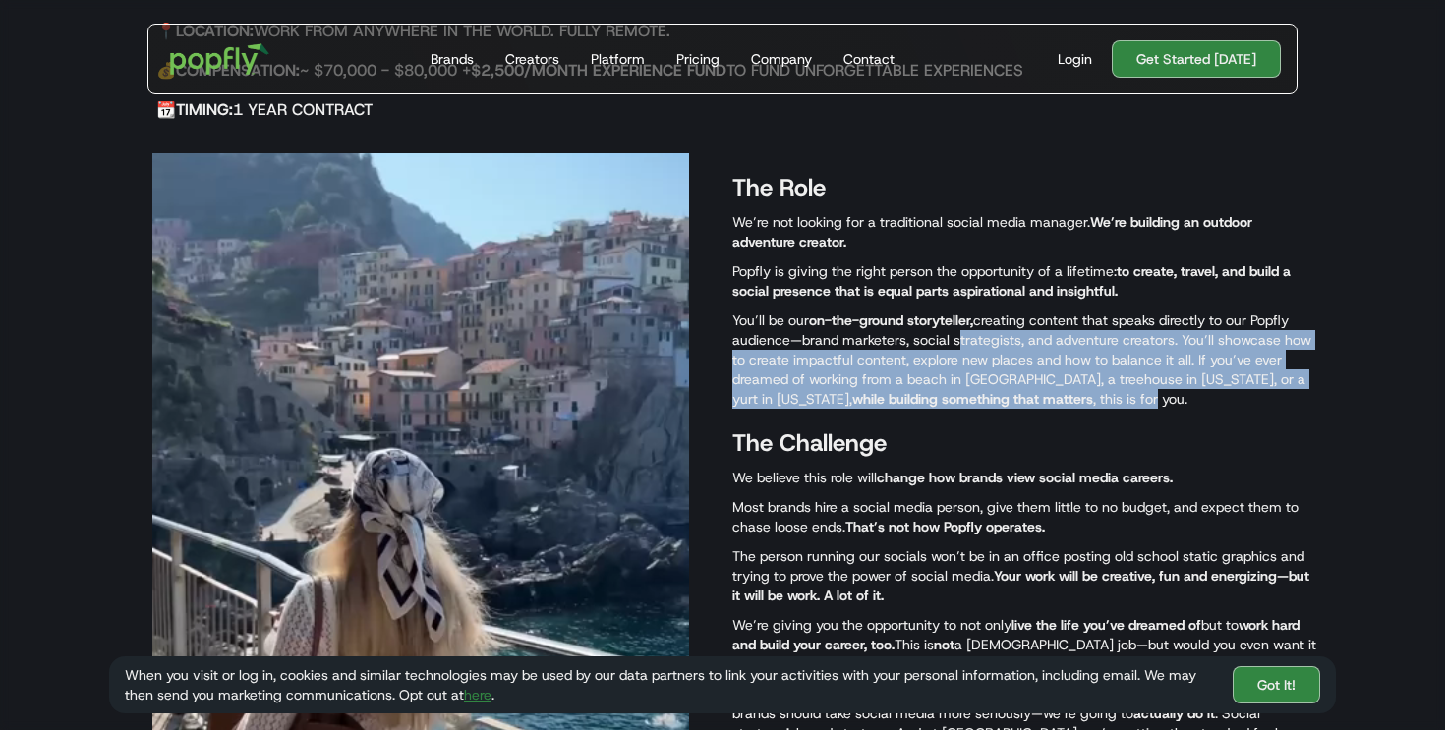
click at [1028, 395] on p "You’ll be our on-the-ground storyteller, creating content that speaks directly …" at bounding box center [1024, 360] width 584 height 98
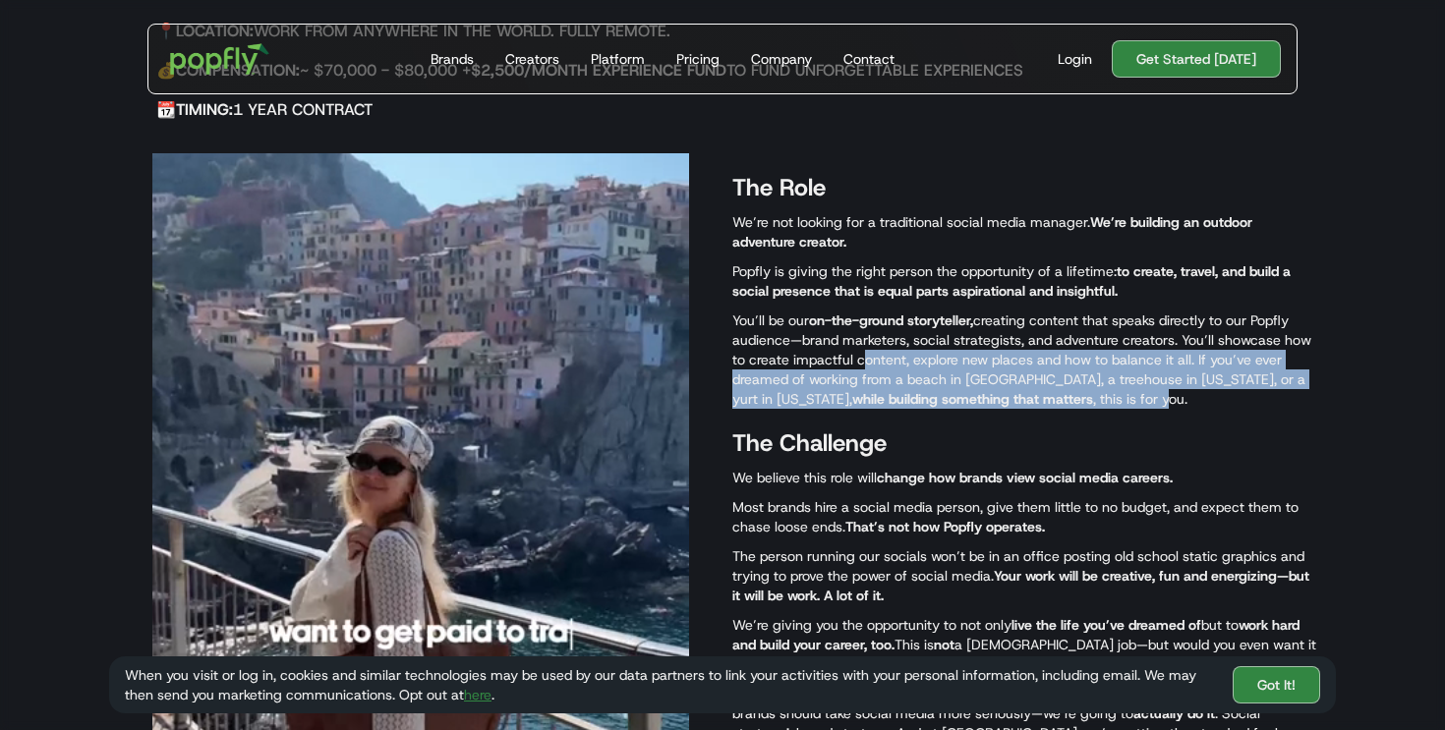
drag, startPoint x: 1047, startPoint y: 401, endPoint x: 833, endPoint y: 348, distance: 219.8
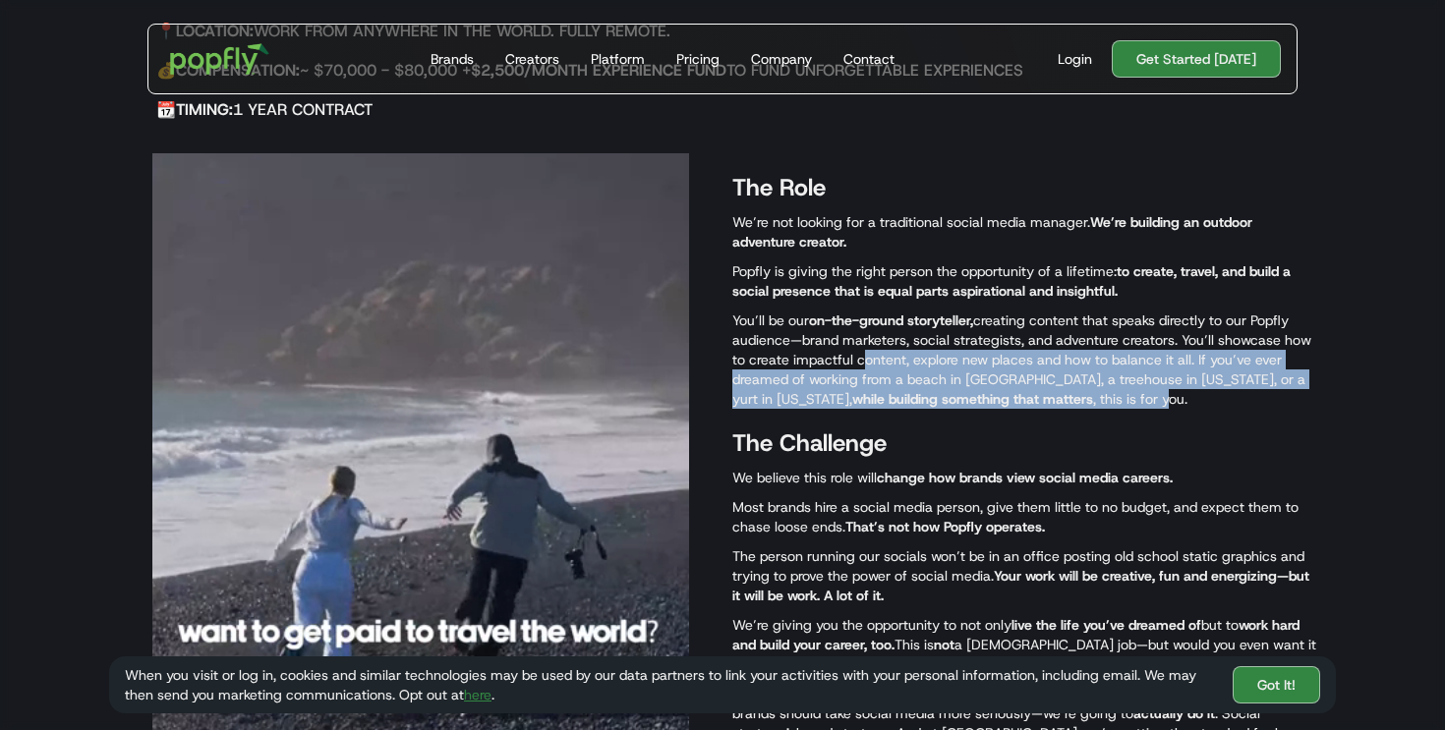
click at [833, 348] on p "You’ll be our on-the-ground storyteller, creating content that speaks directly …" at bounding box center [1024, 360] width 584 height 98
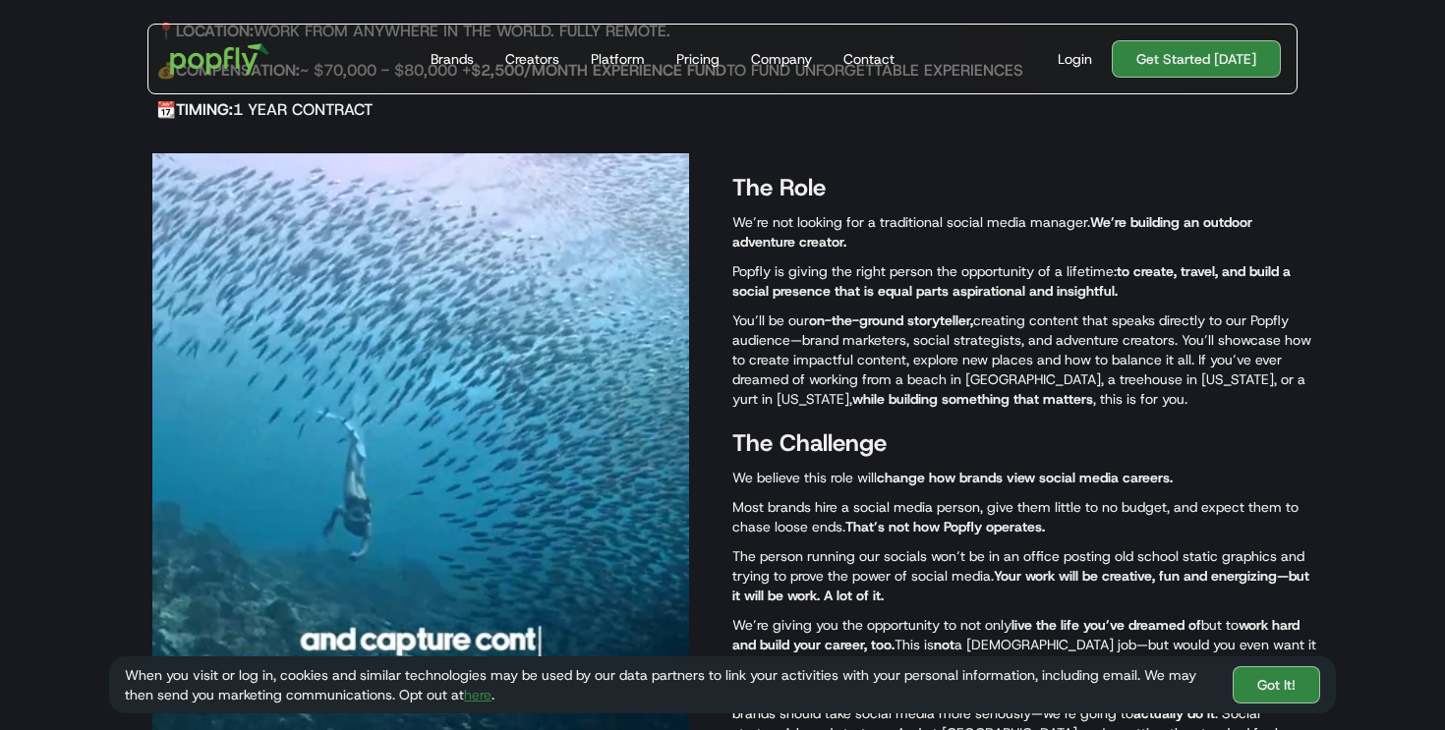
click at [828, 347] on p "You’ll be our on-the-ground storyteller, creating content that speaks directly …" at bounding box center [1024, 360] width 584 height 98
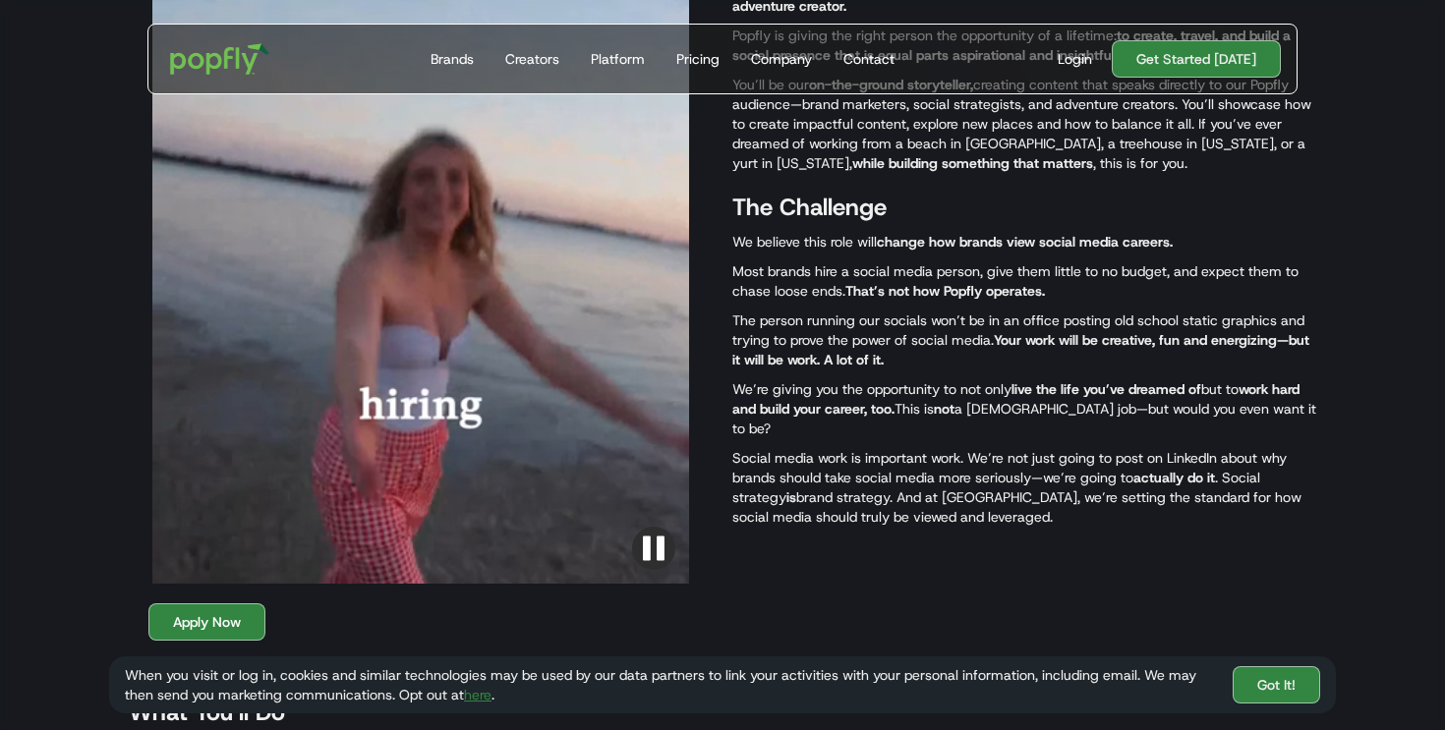
scroll to position [1055, 0]
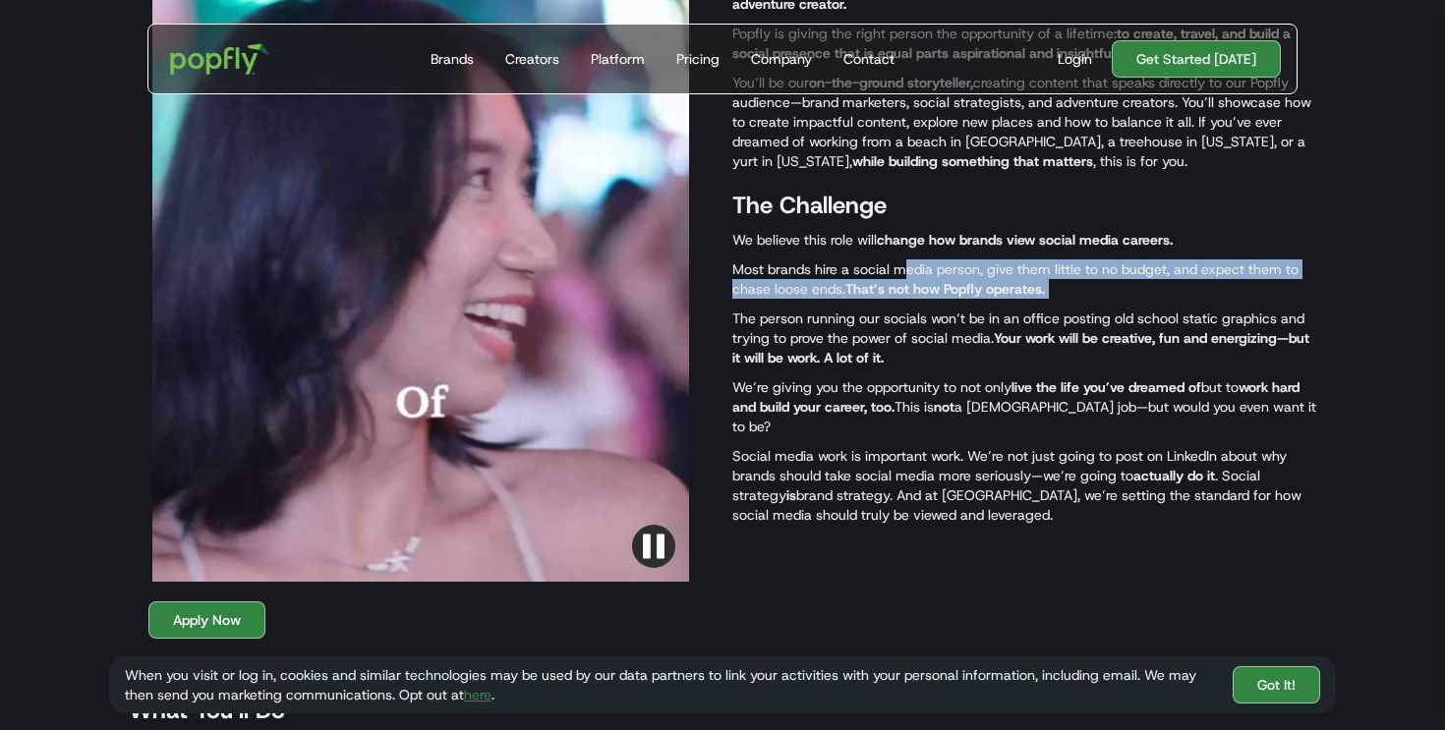
drag, startPoint x: 904, startPoint y: 269, endPoint x: 1014, endPoint y: 304, distance: 115.3
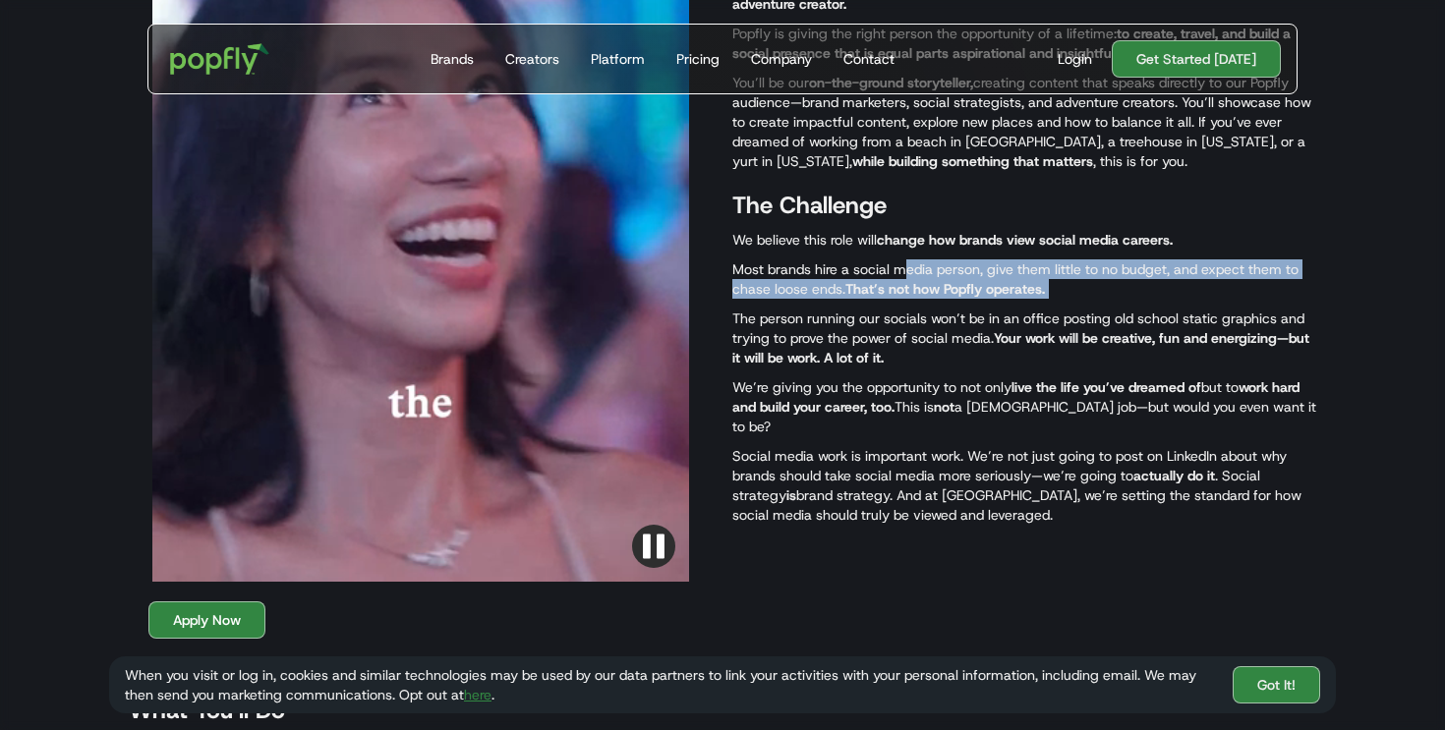
click at [1014, 304] on div "The Role We’re not looking for a traditional social media manager. We’re buildi…" at bounding box center [1024, 248] width 584 height 666
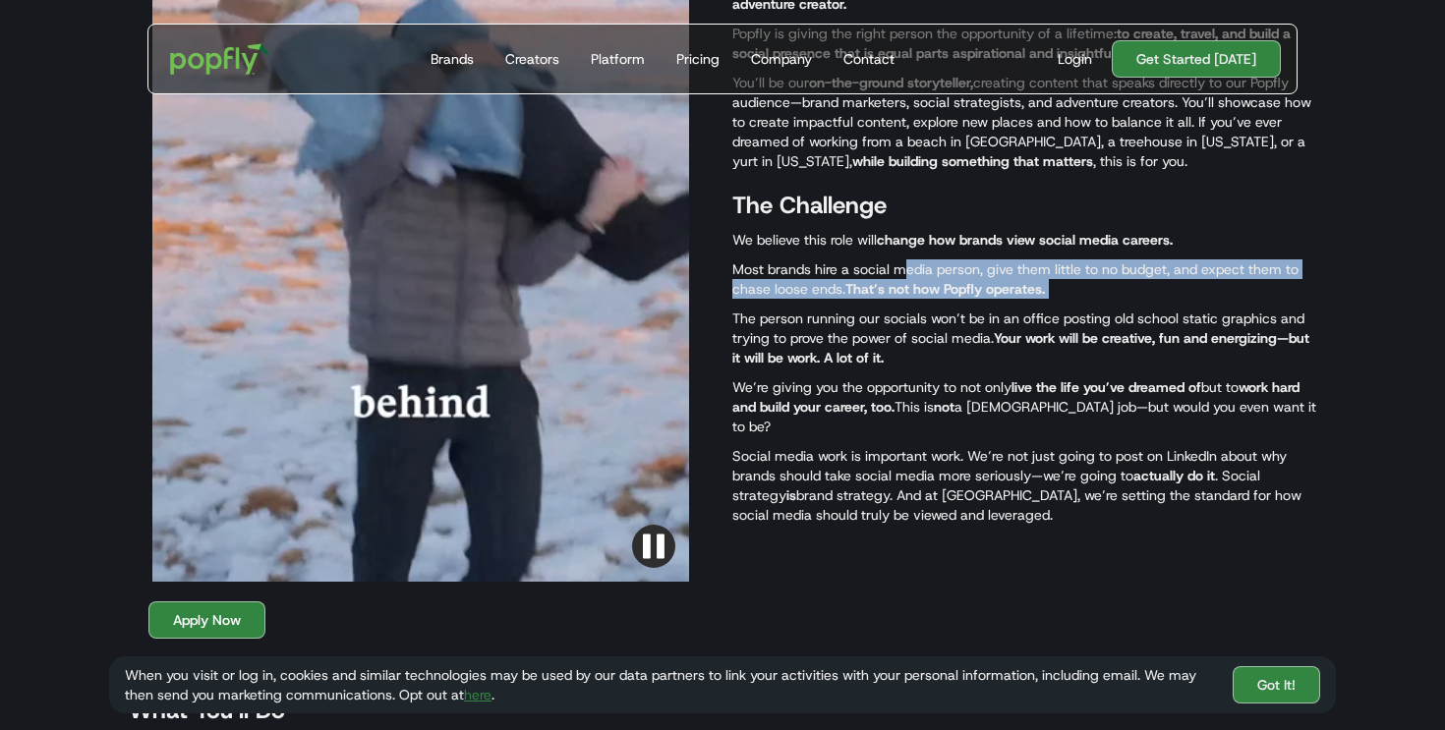
click at [1014, 305] on div "The Role We’re not looking for a traditional social media manager. We’re buildi…" at bounding box center [1024, 248] width 584 height 666
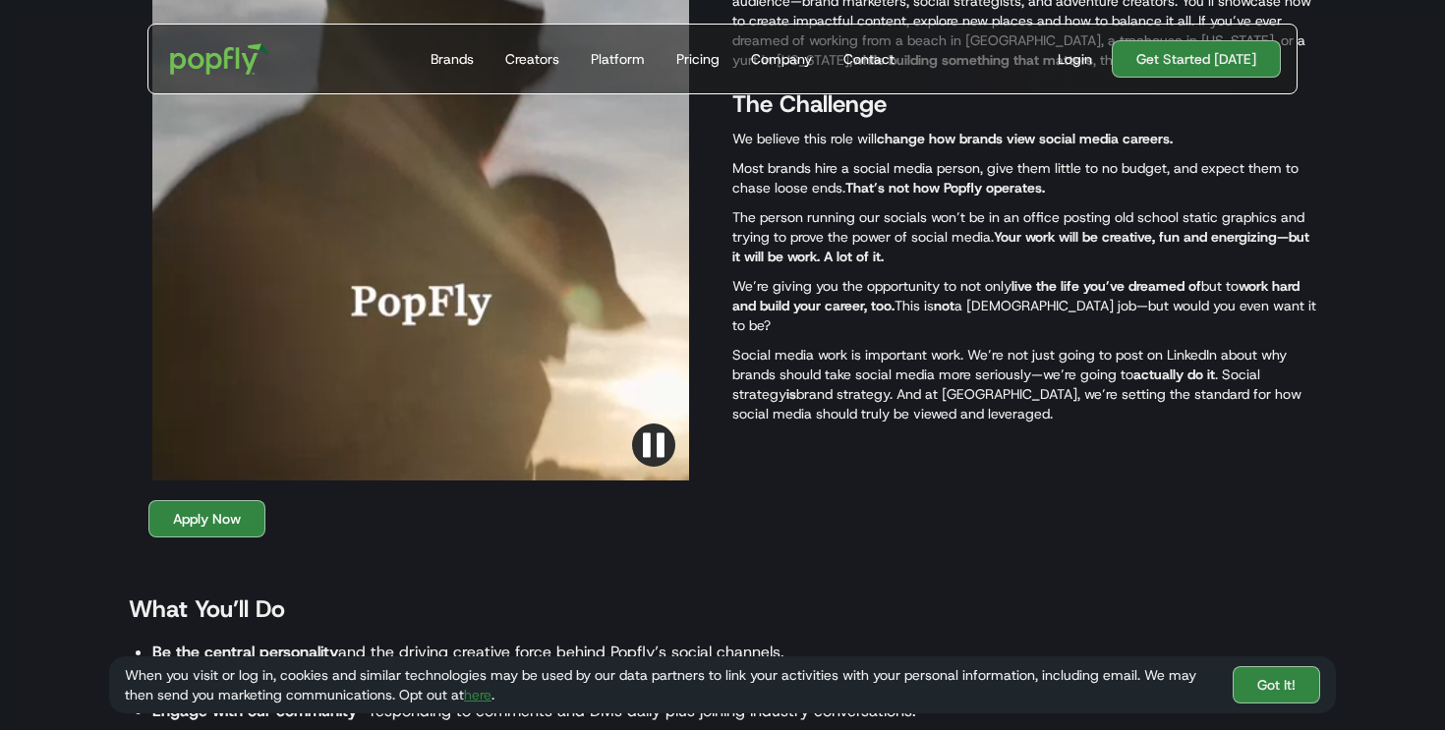
scroll to position [1158, 0]
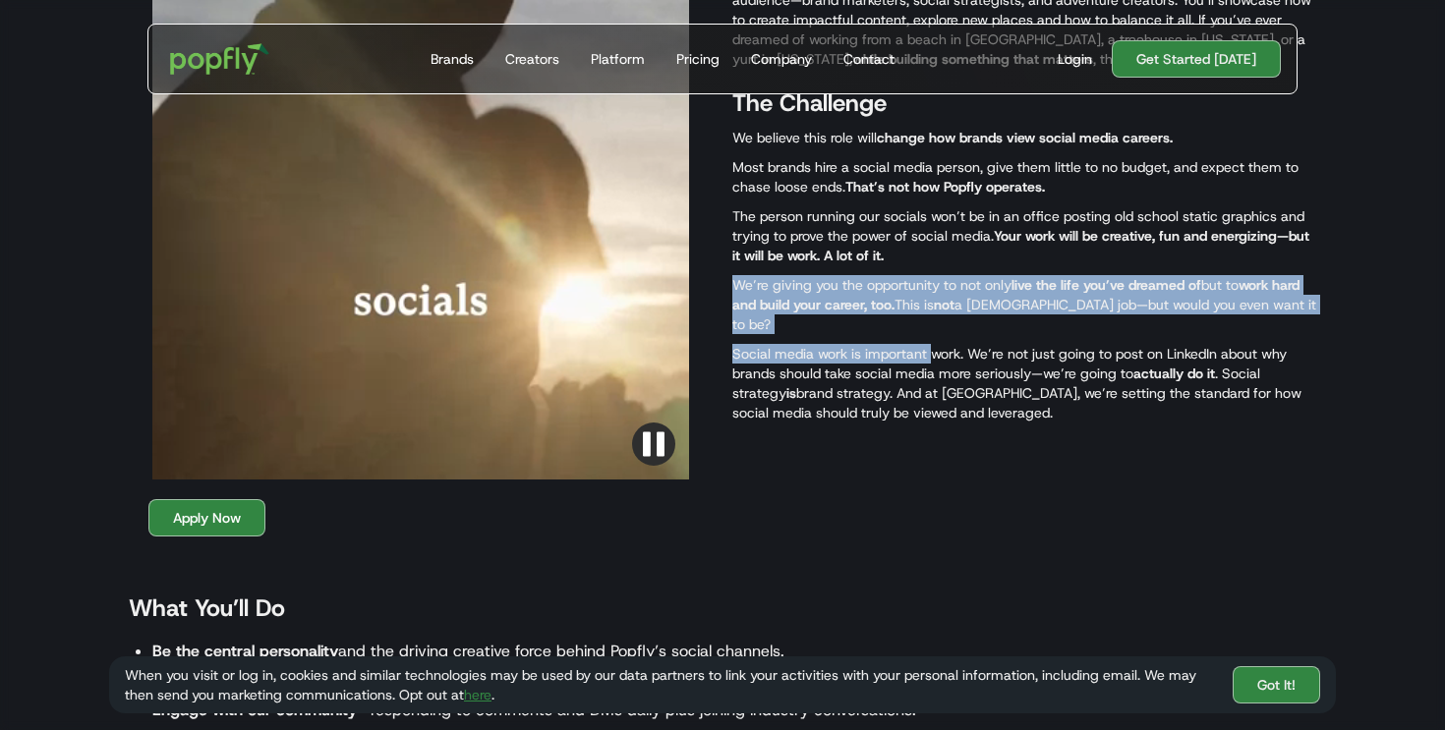
drag, startPoint x: 797, startPoint y: 270, endPoint x: 937, endPoint y: 346, distance: 158.7
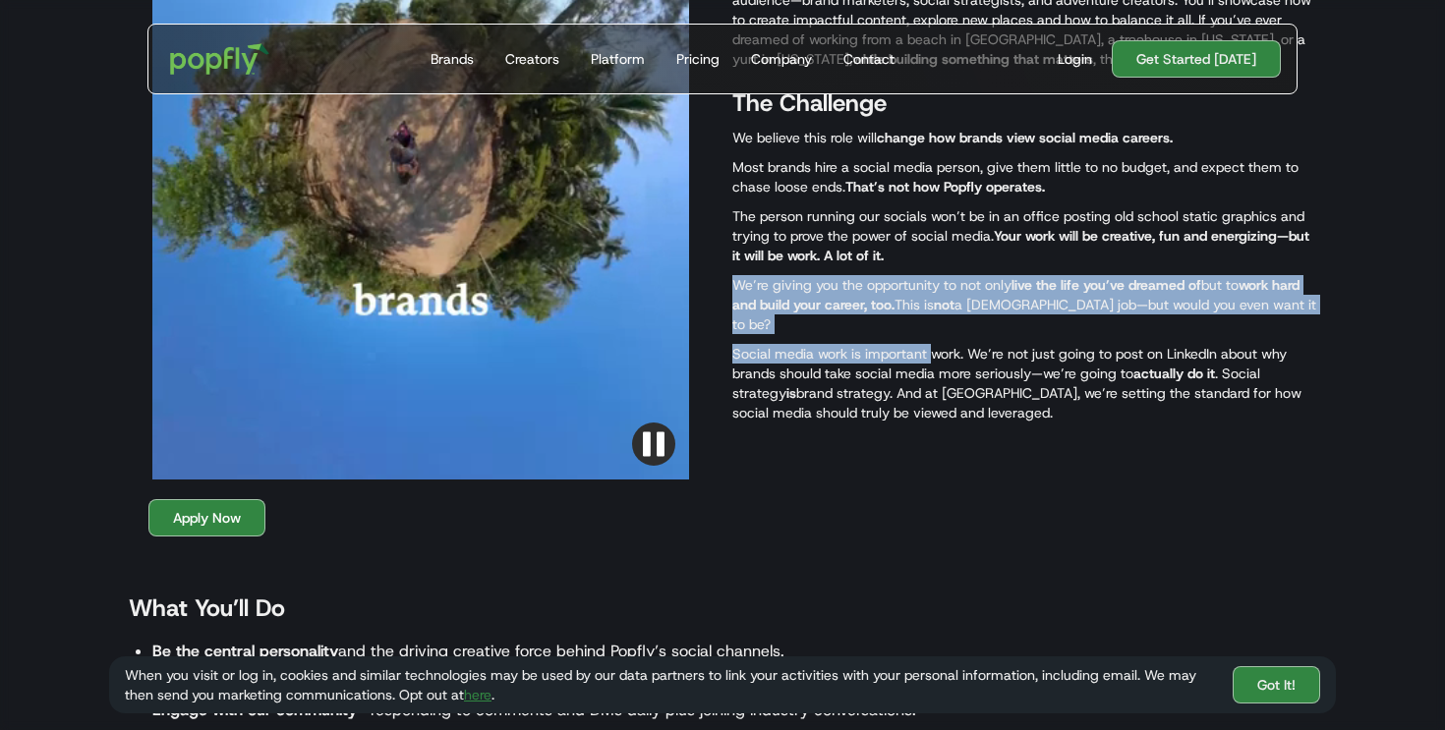
click at [937, 345] on div "The Role We’re not looking for a traditional social media manager. We’re buildi…" at bounding box center [1024, 146] width 584 height 666
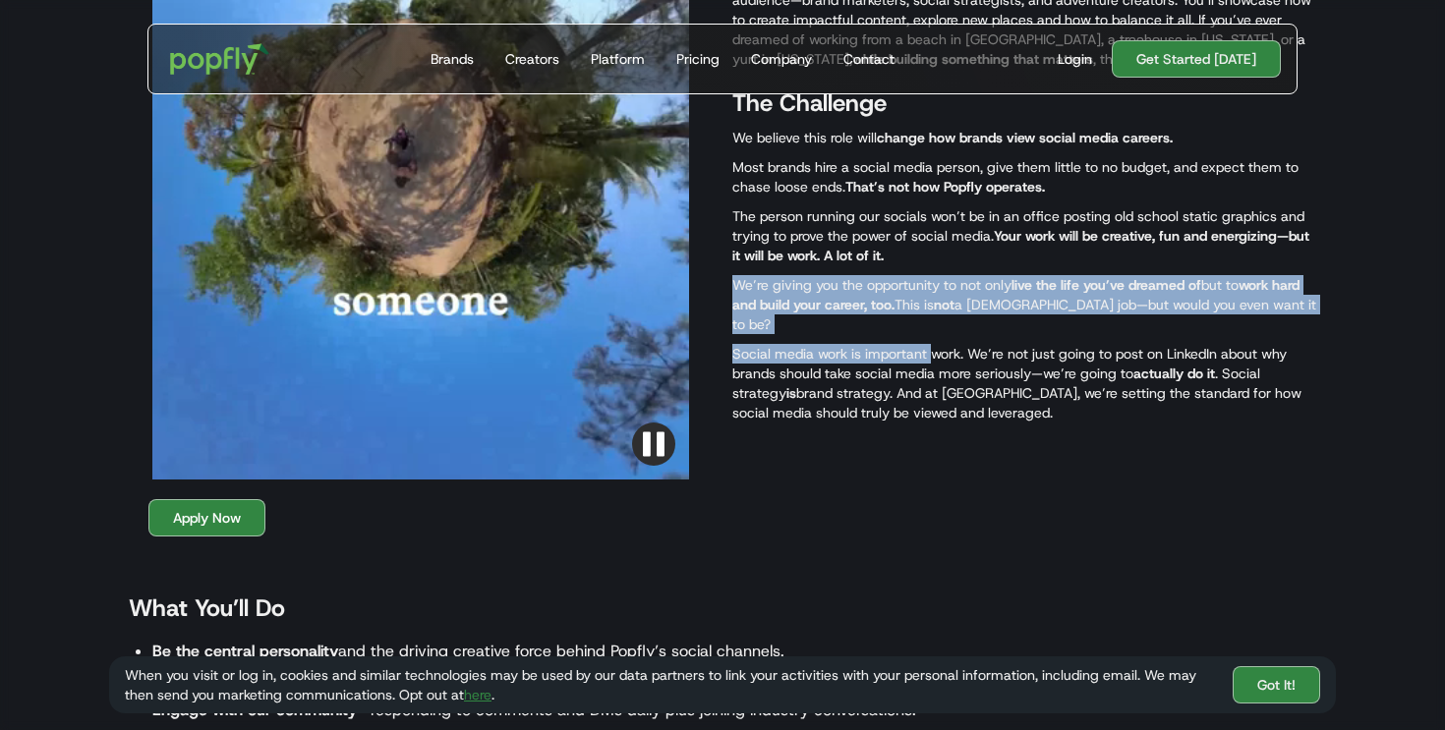
click at [937, 346] on p "Social media work is important work. We’re not just going to post on LinkedIn a…" at bounding box center [1024, 383] width 584 height 79
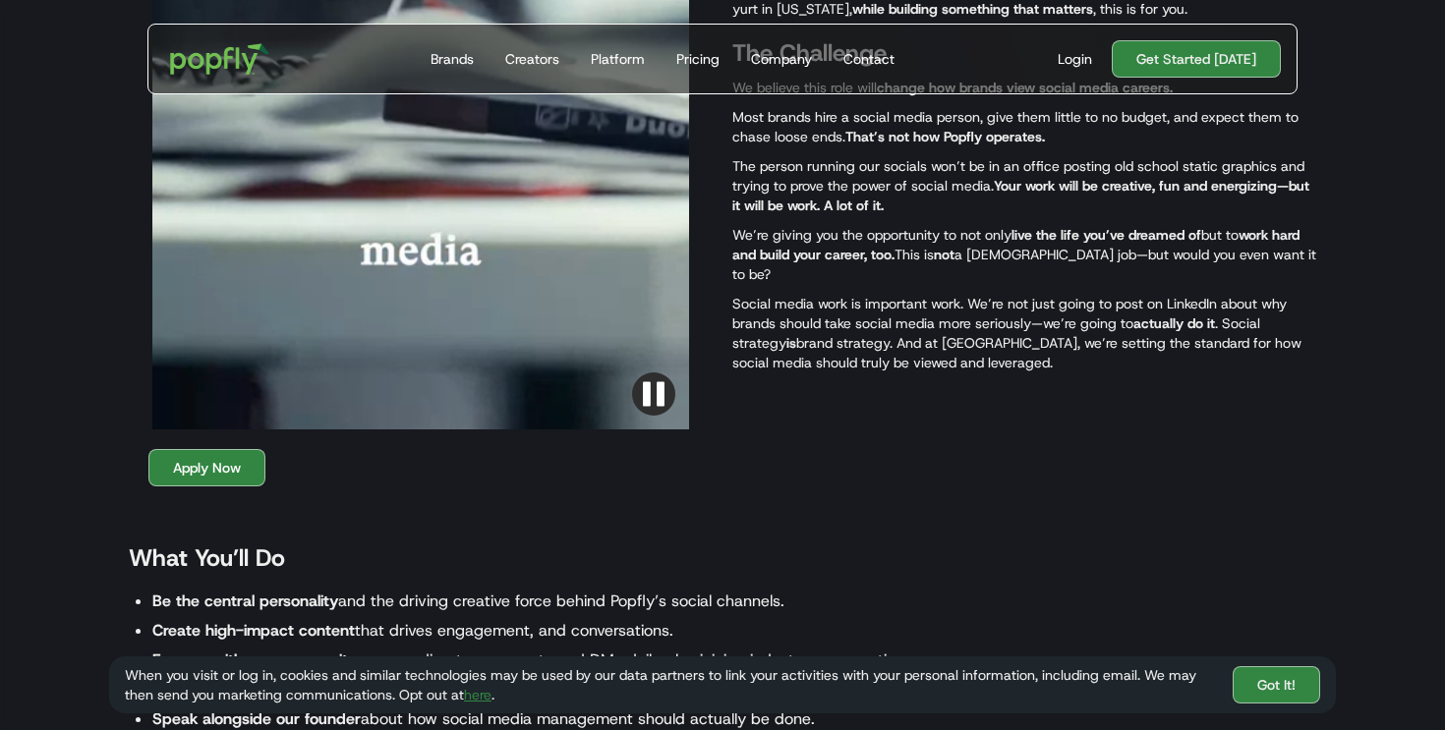
scroll to position [1266, 0]
